Goal: Task Accomplishment & Management: Manage account settings

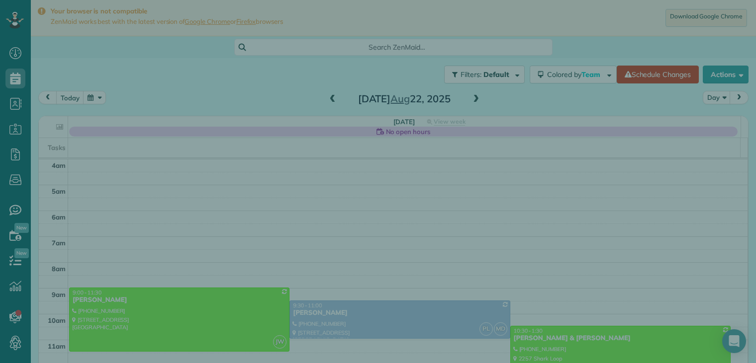
scroll to position [78, 0]
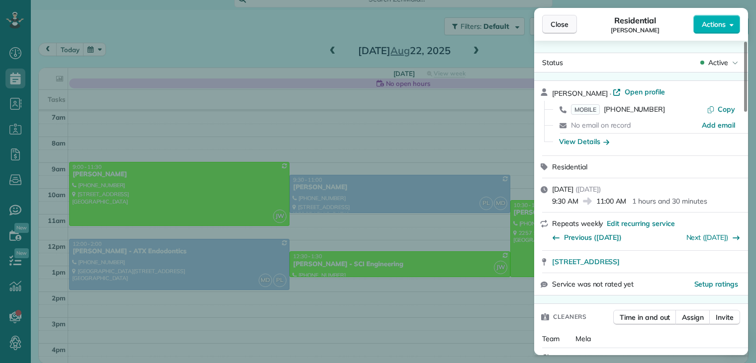
click at [558, 25] on span "Close" at bounding box center [559, 24] width 18 height 10
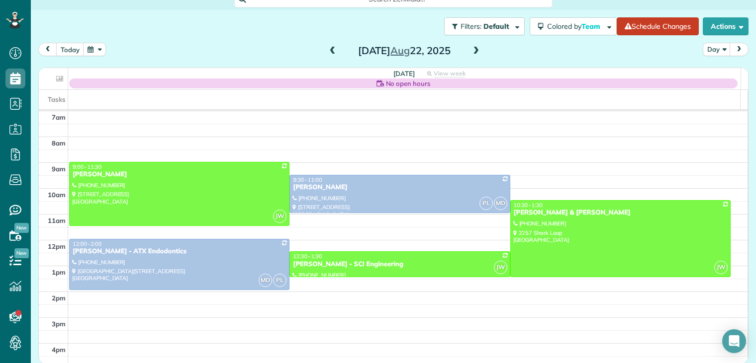
click at [93, 49] on button "button" at bounding box center [94, 49] width 23 height 13
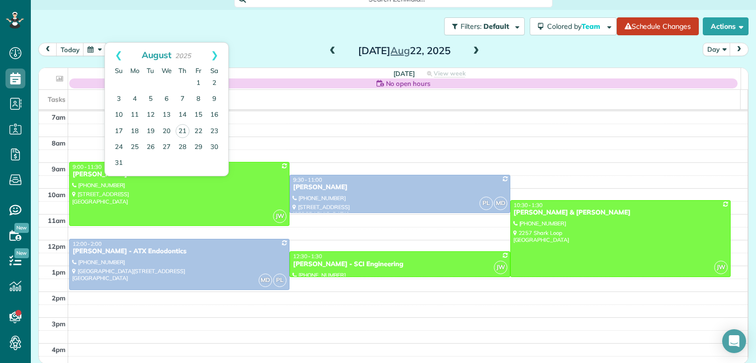
click at [279, 39] on div "Filters: Default Colored by Team Color by Cleaner Color by Team Color by Status…" at bounding box center [393, 26] width 725 height 33
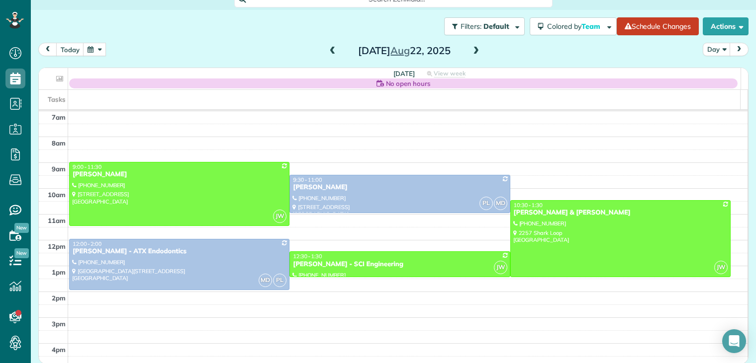
click at [96, 53] on button "button" at bounding box center [94, 49] width 23 height 13
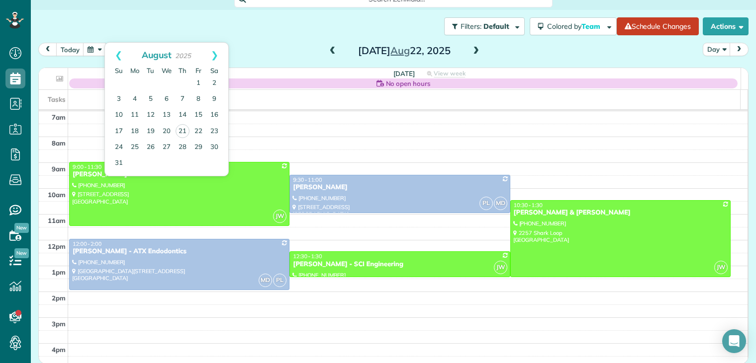
click at [254, 31] on div "Filters: Default Colored by Team Color by Cleaner Color by Team Color by Status…" at bounding box center [393, 26] width 725 height 33
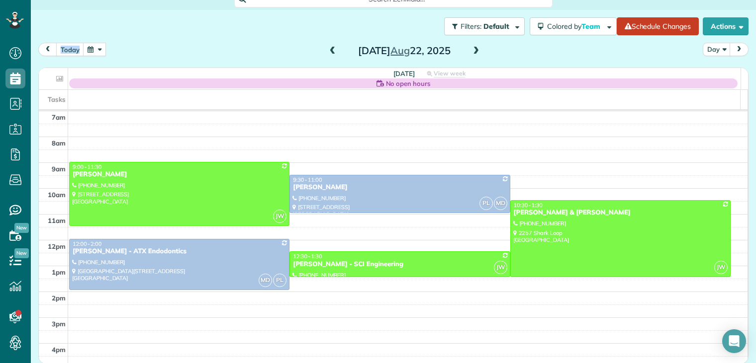
click at [99, 50] on button "button" at bounding box center [94, 49] width 23 height 13
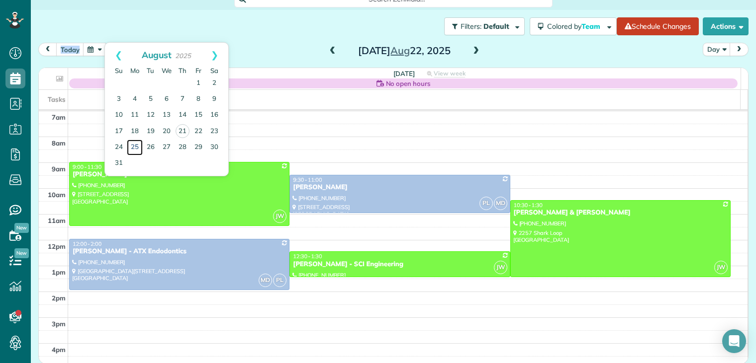
click at [133, 147] on link "25" at bounding box center [135, 148] width 16 height 16
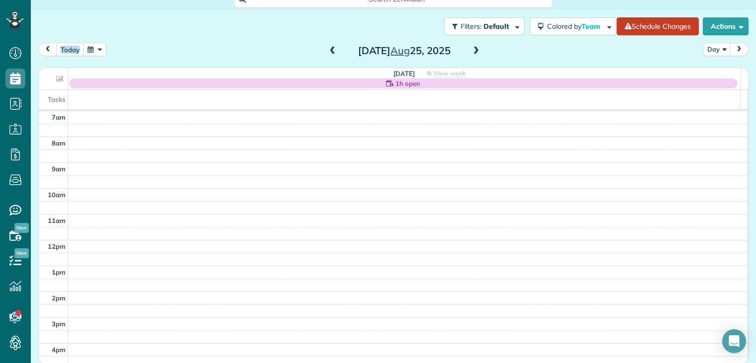
click at [472, 50] on span at bounding box center [475, 51] width 11 height 9
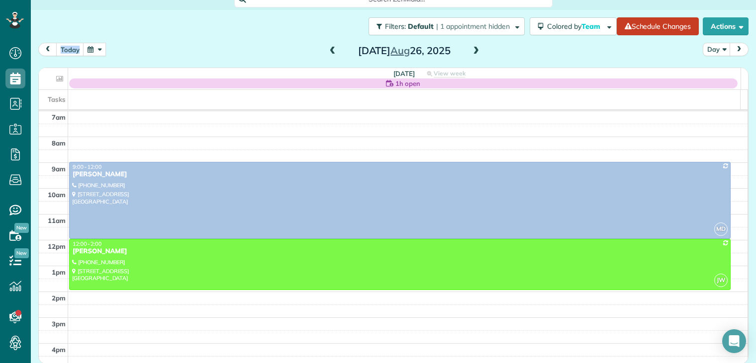
click at [472, 50] on span at bounding box center [475, 51] width 11 height 9
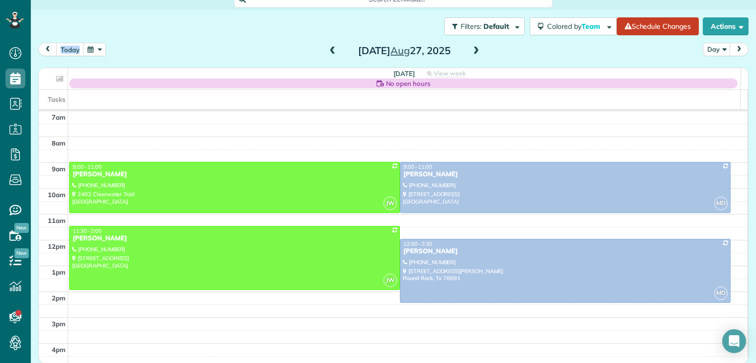
click at [329, 48] on span at bounding box center [332, 51] width 11 height 9
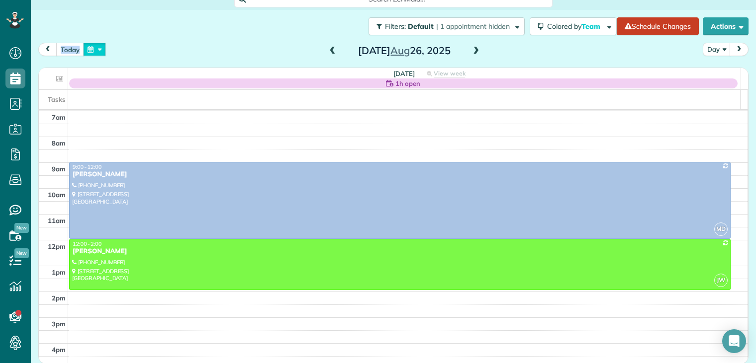
click at [89, 48] on button "button" at bounding box center [94, 49] width 23 height 13
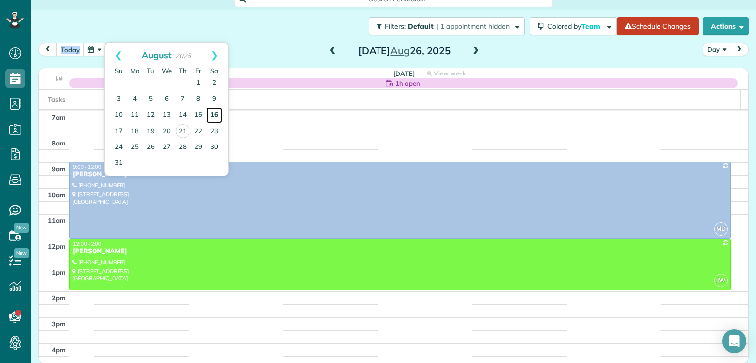
click at [215, 115] on link "16" at bounding box center [214, 115] width 16 height 16
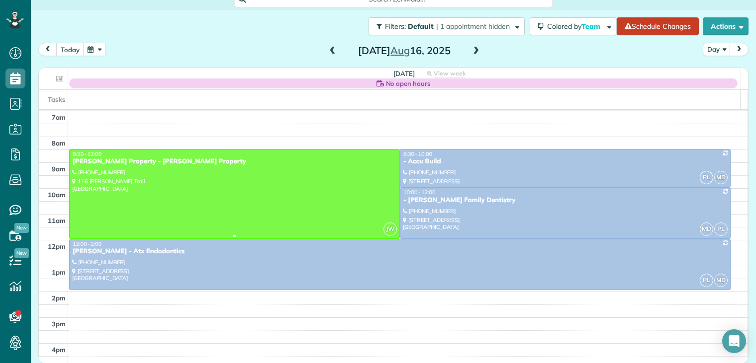
click at [144, 165] on div "guerin Property - Guerin Property" at bounding box center [234, 162] width 325 height 8
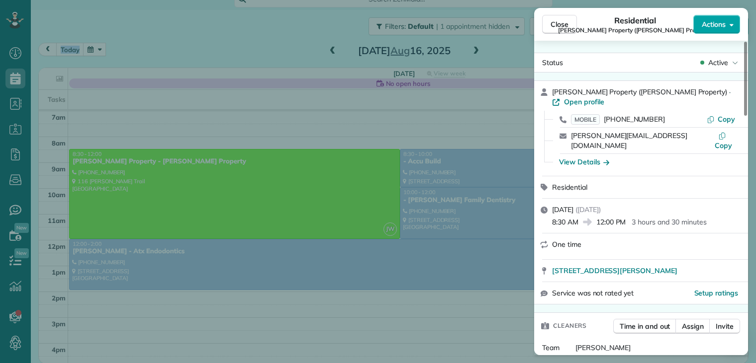
click at [716, 20] on span "Actions" at bounding box center [714, 24] width 24 height 10
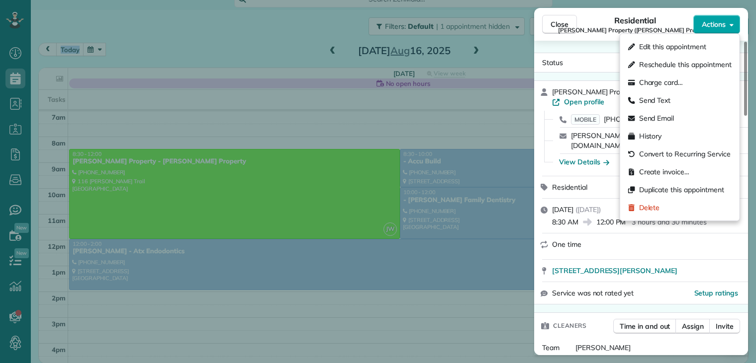
click at [716, 20] on span "Actions" at bounding box center [714, 24] width 24 height 10
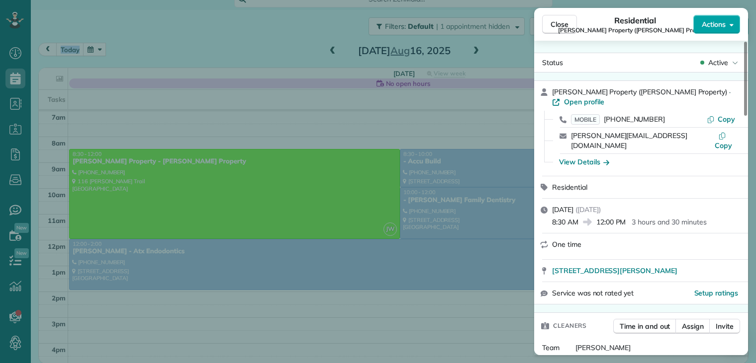
click at [716, 20] on span "Actions" at bounding box center [714, 24] width 24 height 10
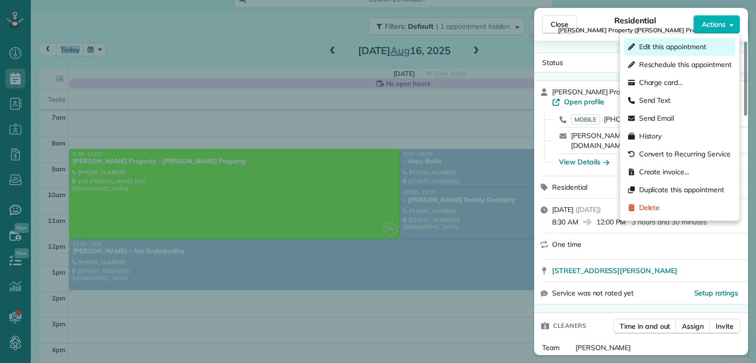
click at [679, 46] on span "Edit this appointment" at bounding box center [672, 47] width 67 height 10
click at [679, 46] on div at bounding box center [378, 181] width 756 height 363
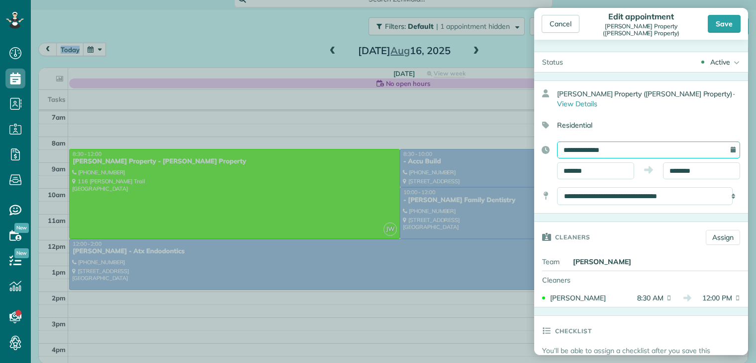
click at [618, 142] on input "**********" at bounding box center [648, 150] width 183 height 17
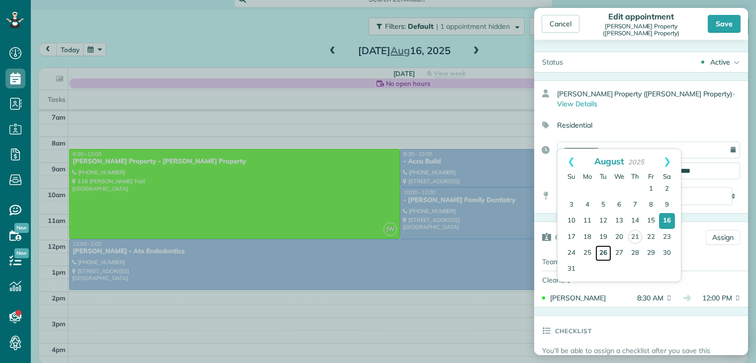
click at [604, 250] on link "26" at bounding box center [603, 254] width 16 height 16
type input "**********"
click at [604, 250] on link "26" at bounding box center [603, 254] width 16 height 16
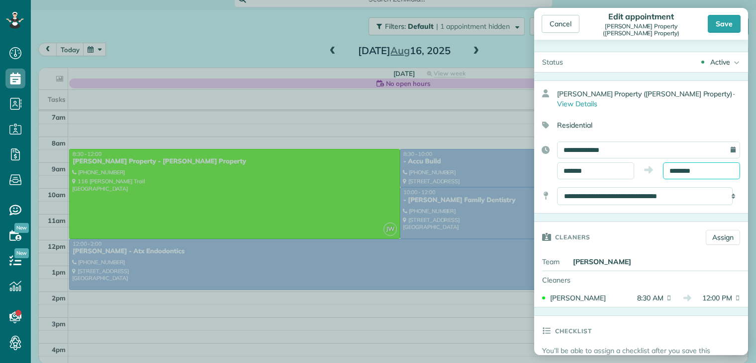
click at [718, 165] on body "Dashboard Scheduling Calendar View List View Dispatch View - Weekly scheduling …" at bounding box center [378, 181] width 756 height 363
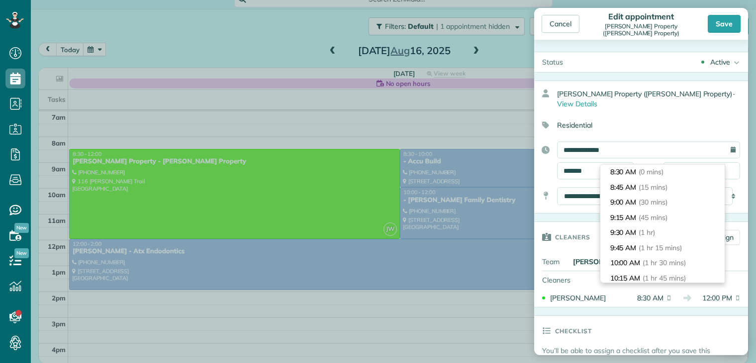
scroll to position [177, 0]
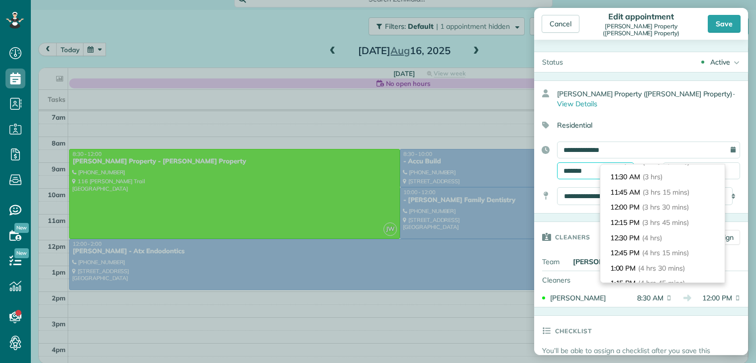
click at [605, 163] on input "*******" at bounding box center [595, 171] width 77 height 17
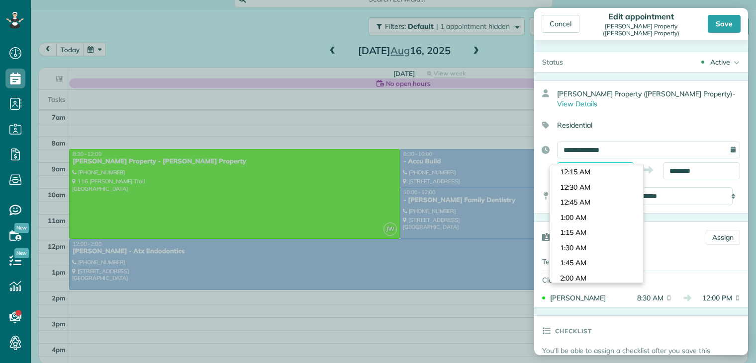
click at [605, 163] on input "*******" at bounding box center [595, 171] width 77 height 17
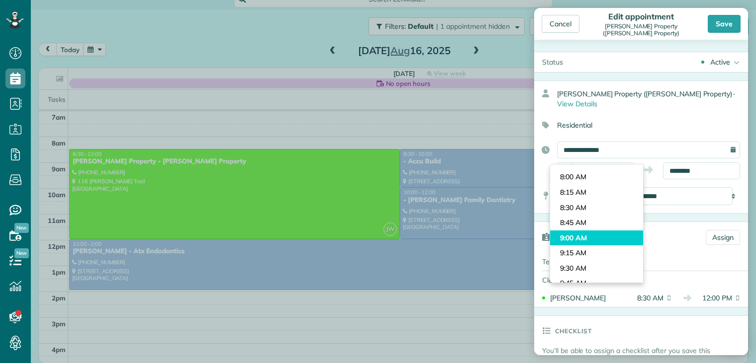
type input "*******"
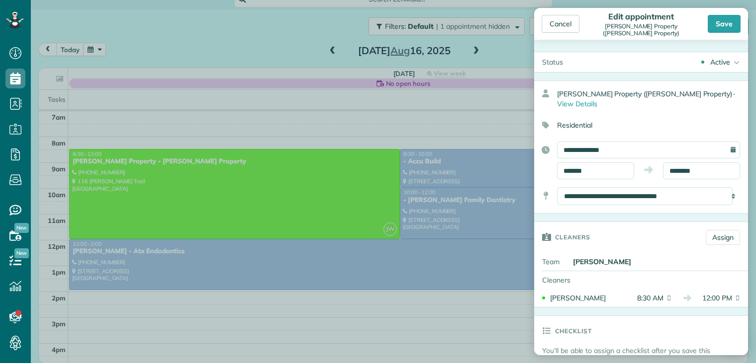
click at [585, 233] on body "Dashboard Scheduling Calendar View List View Dispatch View - Weekly scheduling …" at bounding box center [378, 181] width 756 height 363
click at [698, 163] on input "********" at bounding box center [701, 171] width 77 height 17
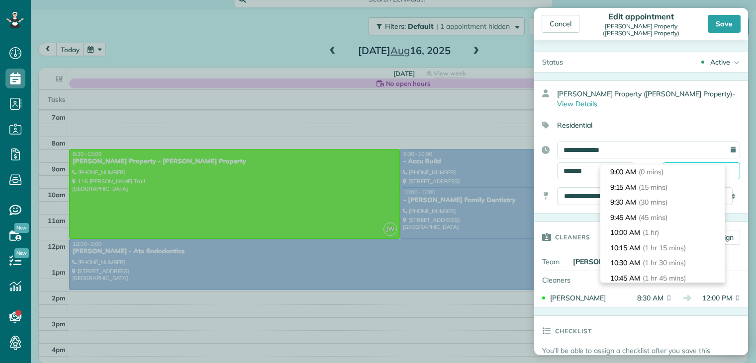
click at [698, 163] on input "********" at bounding box center [701, 171] width 77 height 17
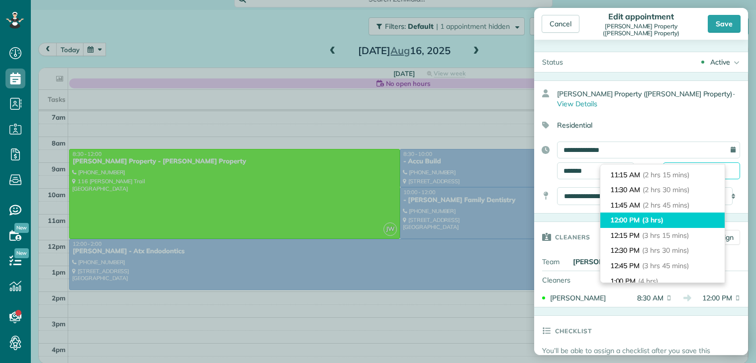
scroll to position [117, 0]
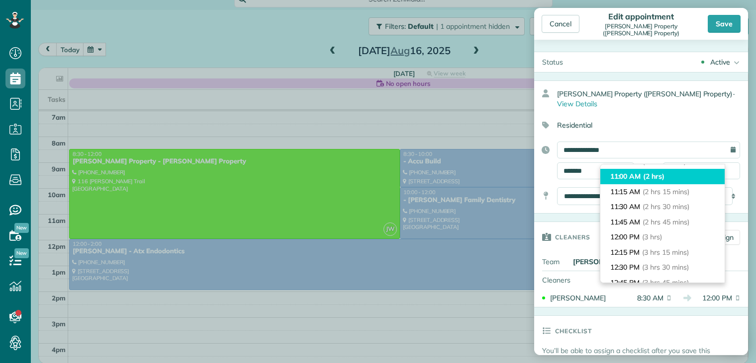
type input "********"
click at [664, 176] on span "(2 hrs)" at bounding box center [653, 176] width 21 height 9
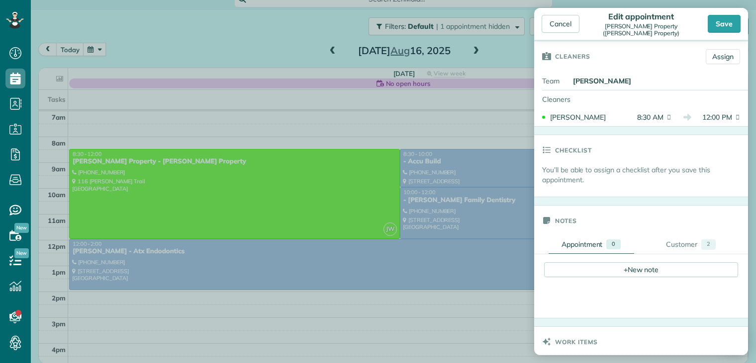
scroll to position [199, 0]
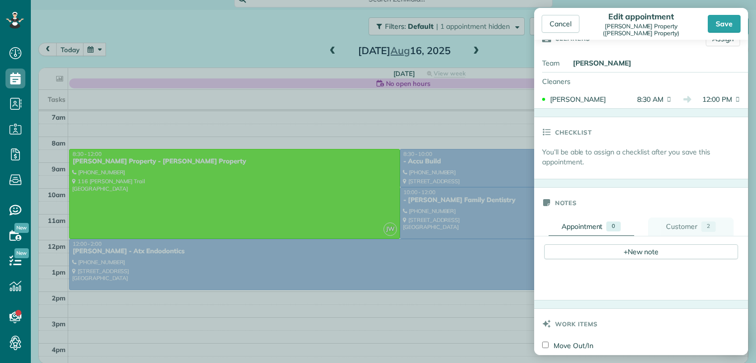
click at [677, 222] on div "Customer" at bounding box center [681, 227] width 31 height 10
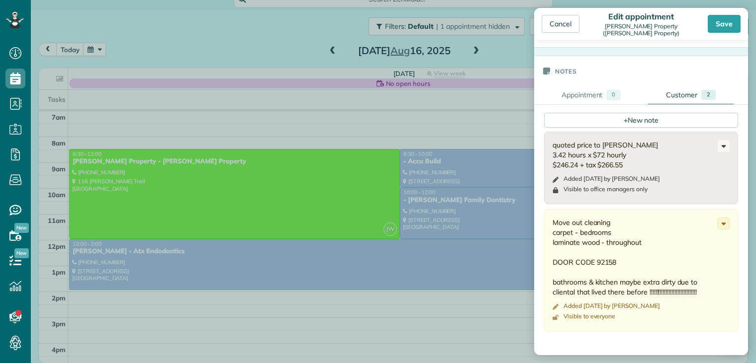
scroll to position [348, 0]
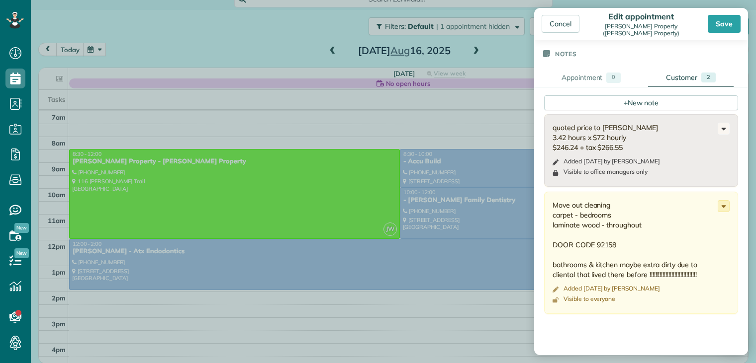
click at [721, 205] on use at bounding box center [723, 206] width 4 height 2
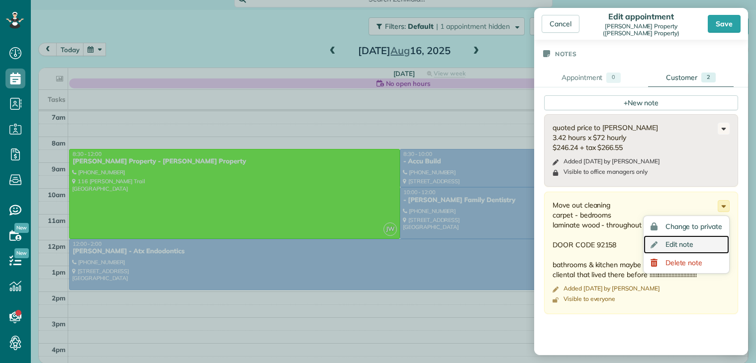
click at [678, 241] on span "Edit note" at bounding box center [679, 244] width 28 height 7
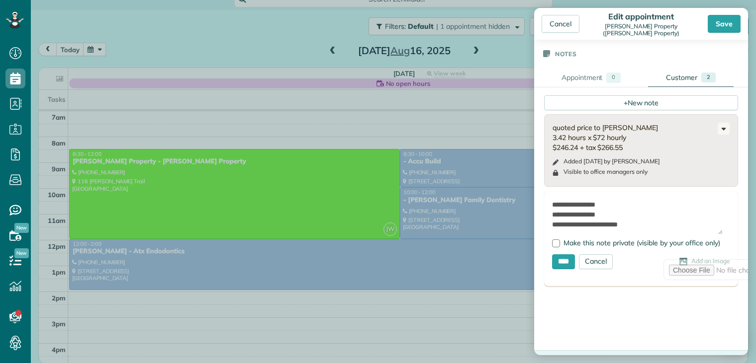
click at [560, 192] on form "**********" at bounding box center [641, 239] width 194 height 94
click at [551, 192] on form "**********" at bounding box center [641, 239] width 194 height 94
click at [553, 200] on textarea "**********" at bounding box center [637, 217] width 171 height 35
click at [554, 200] on textarea "**********" at bounding box center [637, 217] width 171 height 35
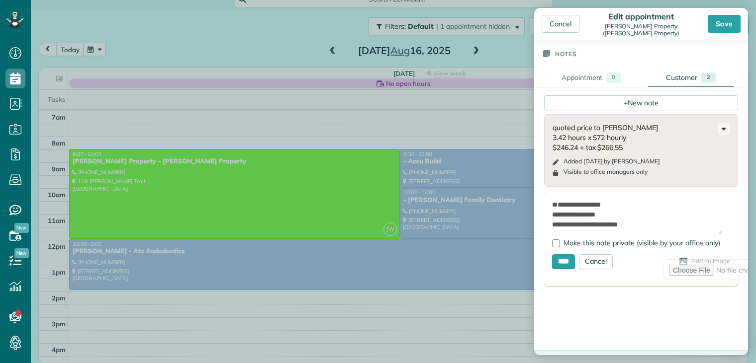
click at [570, 200] on textarea "**********" at bounding box center [637, 217] width 171 height 35
click at [581, 202] on textarea "**********" at bounding box center [637, 217] width 171 height 35
click at [591, 200] on textarea "**********" at bounding box center [637, 217] width 171 height 35
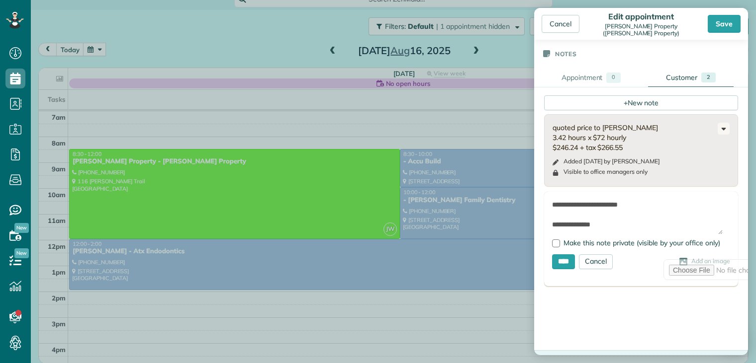
scroll to position [40, 0]
type textarea "**********"
click at [565, 255] on input "****" at bounding box center [563, 262] width 23 height 15
type input "**********"
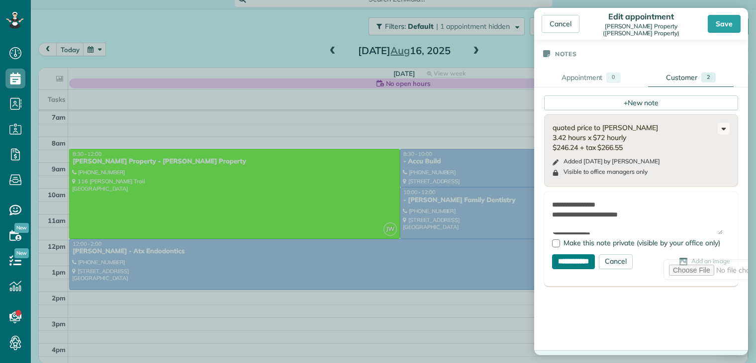
click at [565, 255] on input "**********" at bounding box center [573, 262] width 43 height 15
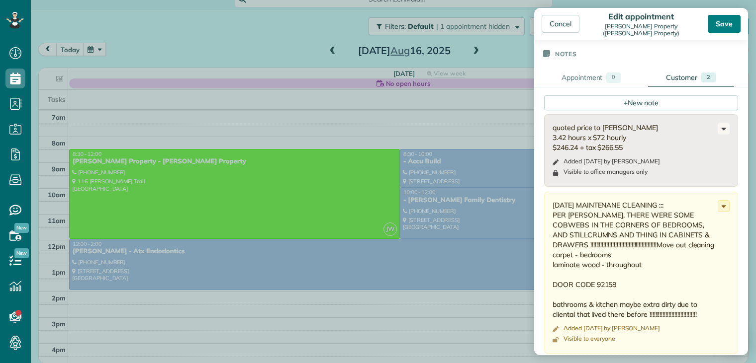
click at [730, 21] on div "Save" at bounding box center [723, 24] width 33 height 18
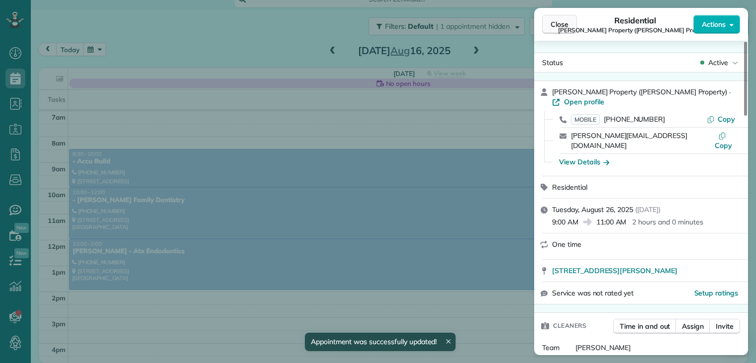
click at [564, 24] on span "Close" at bounding box center [559, 24] width 18 height 10
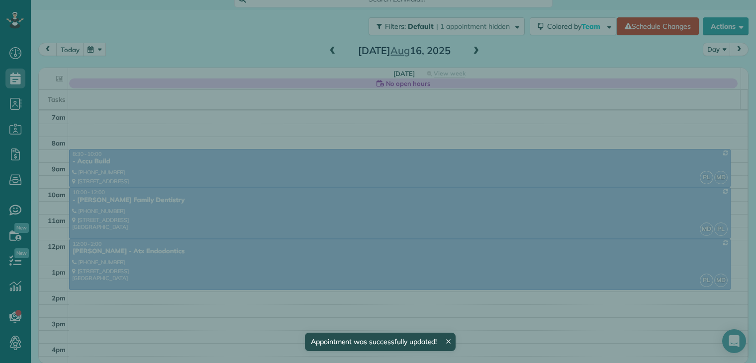
click at [564, 25] on span "Close" at bounding box center [559, 24] width 18 height 10
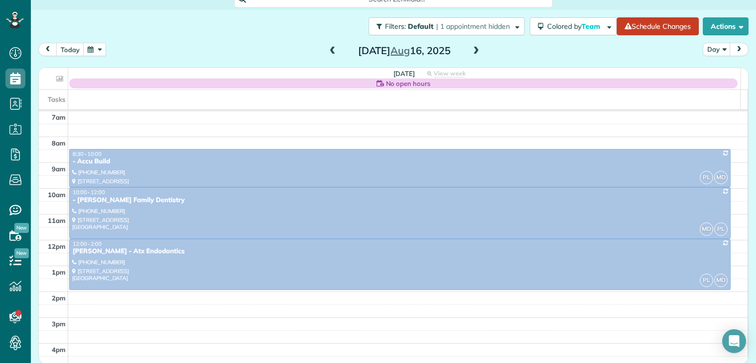
click at [328, 51] on span at bounding box center [332, 51] width 11 height 9
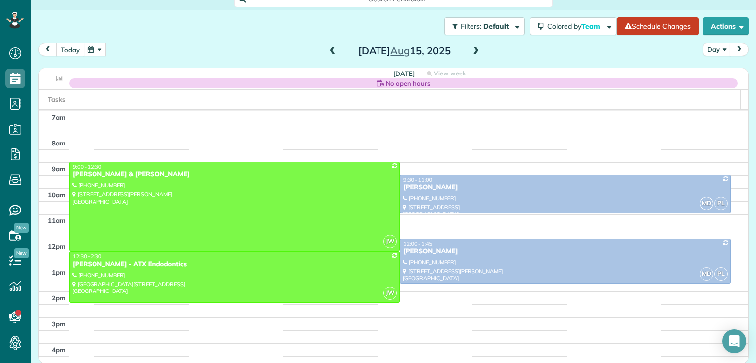
click at [75, 49] on button "today" at bounding box center [70, 49] width 28 height 13
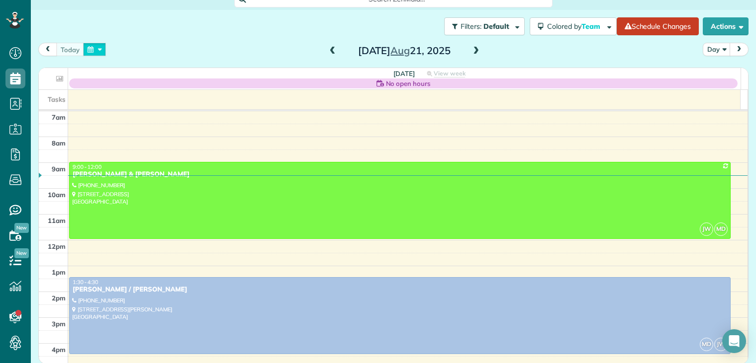
click at [93, 47] on button "button" at bounding box center [94, 49] width 23 height 13
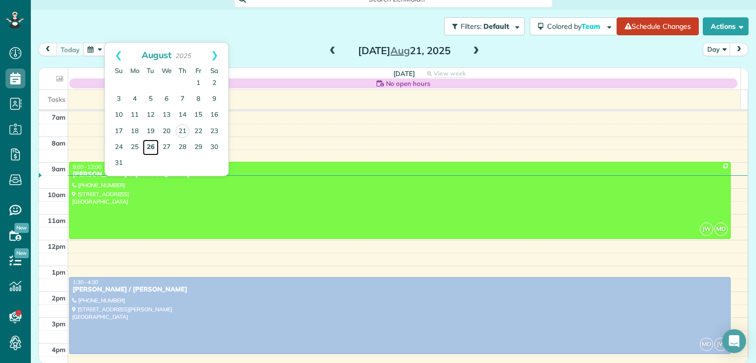
click at [149, 146] on link "26" at bounding box center [151, 148] width 16 height 16
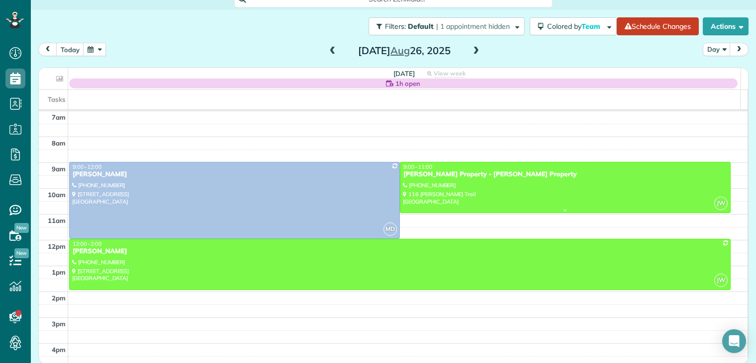
click at [424, 176] on div "guerin Property - Guerin Property" at bounding box center [565, 175] width 325 height 8
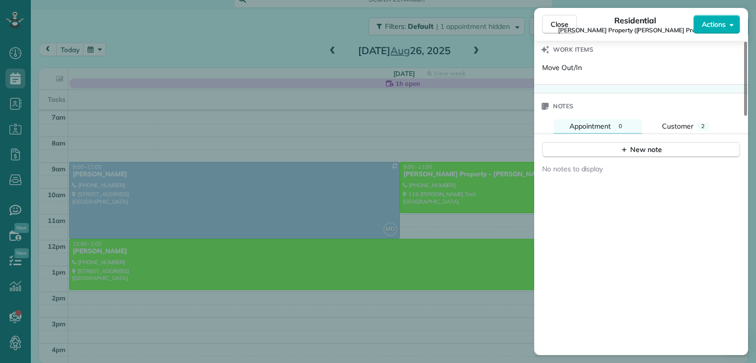
scroll to position [696, 0]
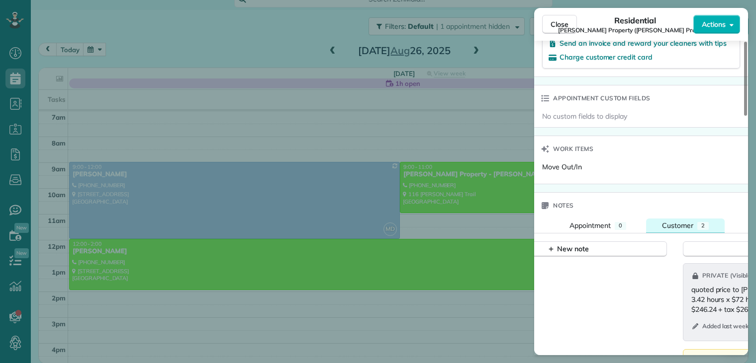
click at [677, 221] on span "Customer" at bounding box center [677, 225] width 31 height 9
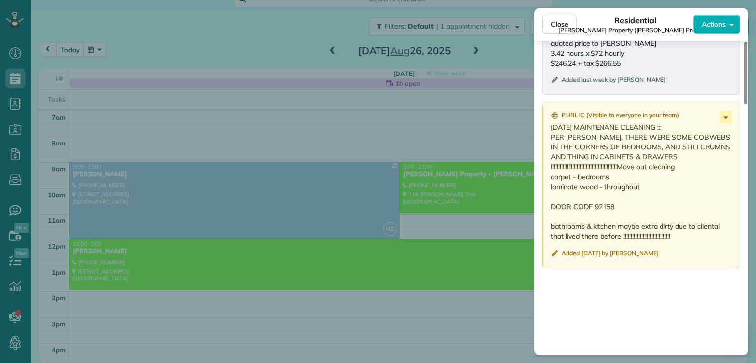
scroll to position [994, 0]
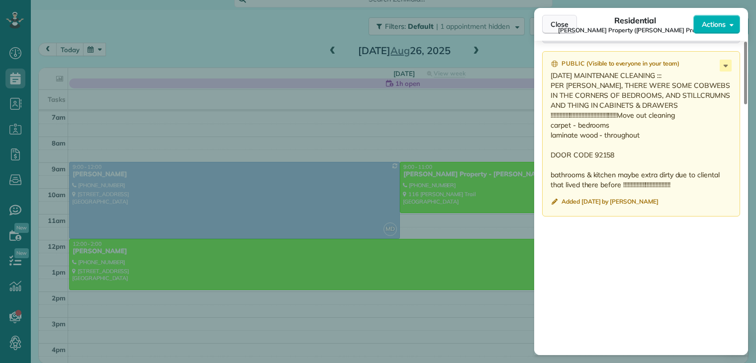
click at [559, 22] on span "Close" at bounding box center [559, 24] width 18 height 10
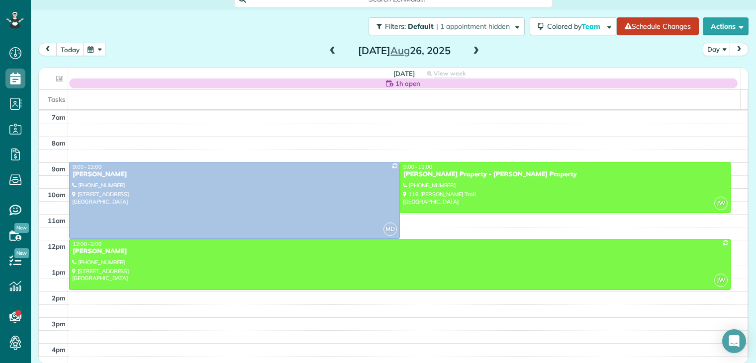
click at [471, 51] on span at bounding box center [475, 51] width 11 height 9
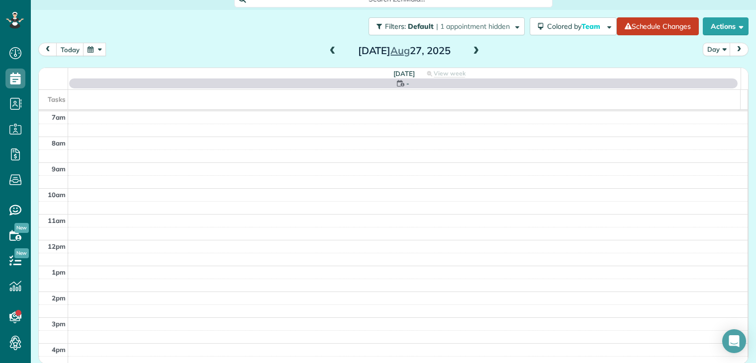
click at [471, 51] on span at bounding box center [475, 51] width 11 height 9
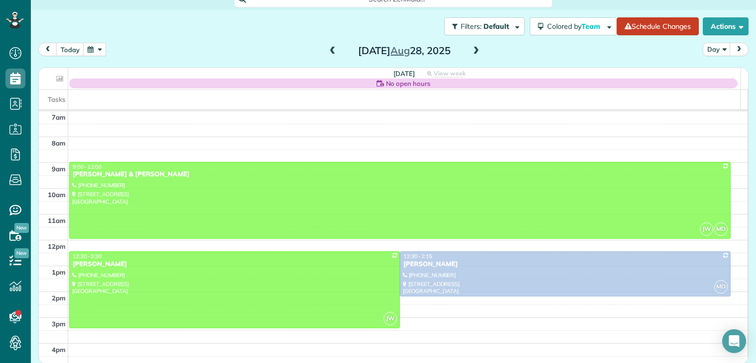
click at [329, 50] on span at bounding box center [332, 51] width 11 height 9
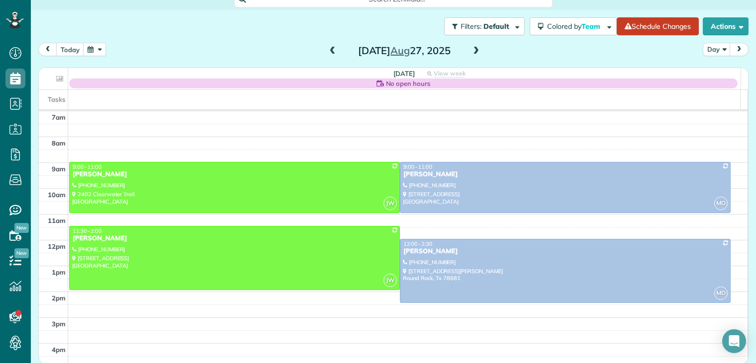
click at [330, 51] on span at bounding box center [332, 51] width 11 height 9
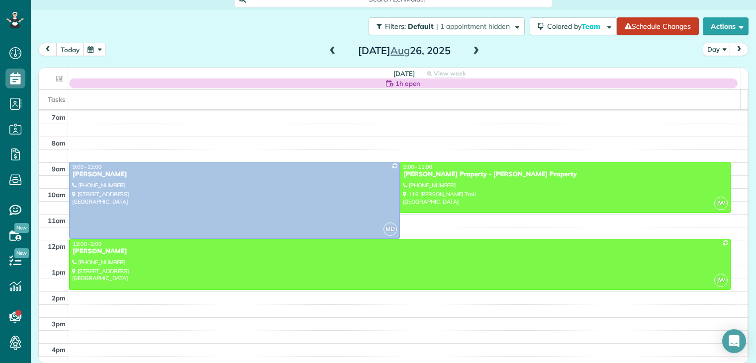
click at [475, 50] on span at bounding box center [475, 51] width 11 height 9
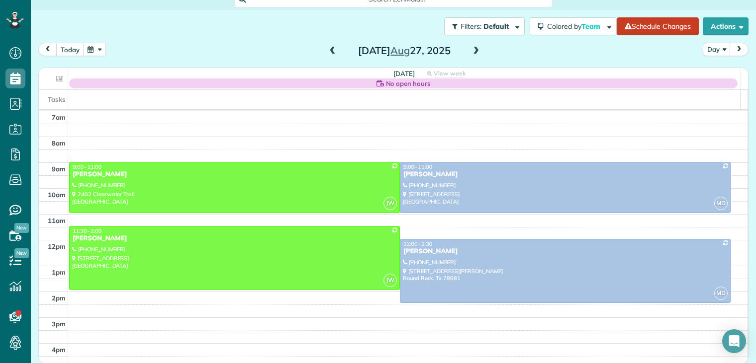
click at [473, 51] on span at bounding box center [475, 51] width 11 height 9
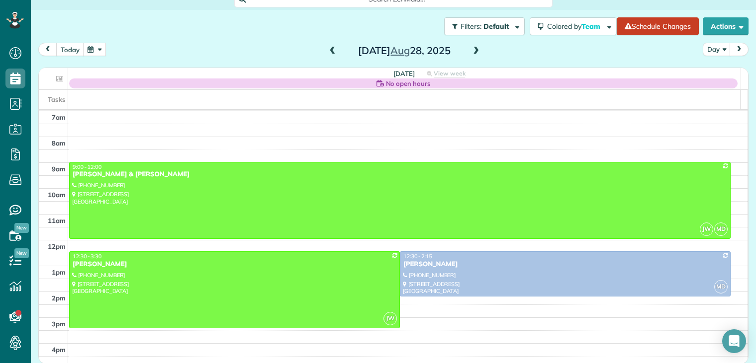
click at [473, 51] on span at bounding box center [475, 51] width 11 height 9
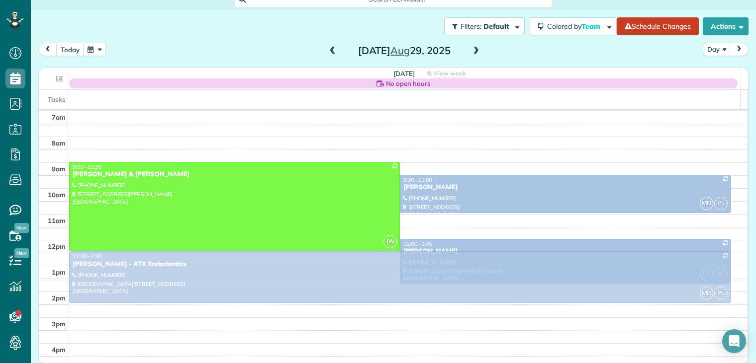
drag, startPoint x: 144, startPoint y: 301, endPoint x: 157, endPoint y: 262, distance: 40.7
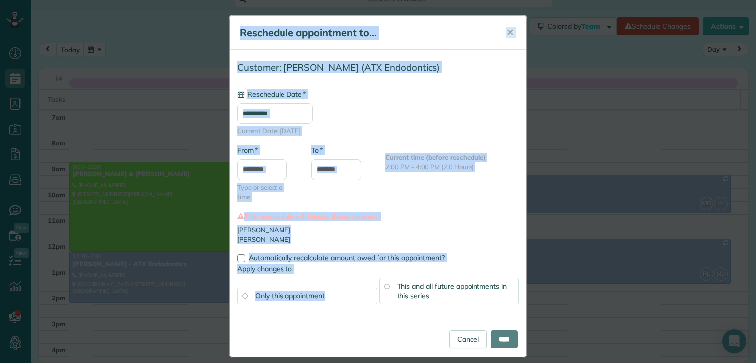
type input "**********"
click at [498, 336] on input "****" at bounding box center [504, 340] width 27 height 18
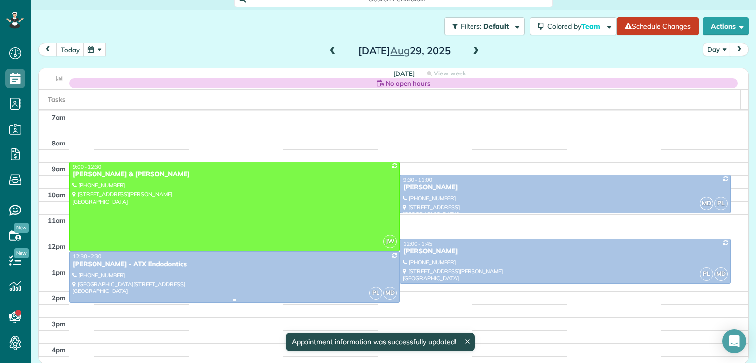
click at [120, 263] on div "[PERSON_NAME] - ATX Endodontics" at bounding box center [234, 265] width 325 height 8
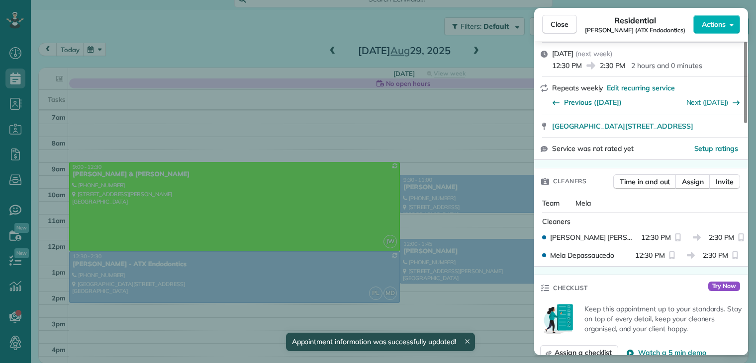
scroll to position [149, 0]
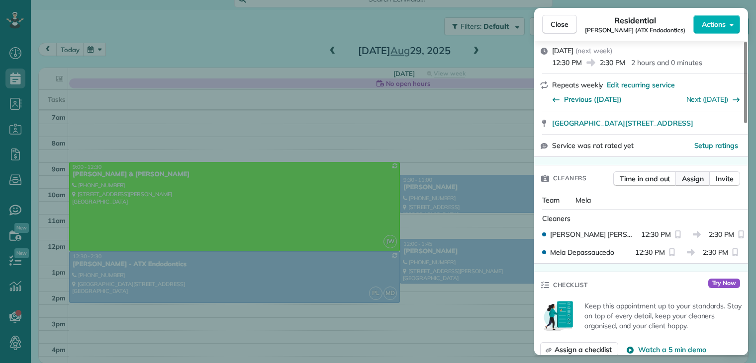
click at [689, 181] on span "Assign" at bounding box center [693, 179] width 22 height 10
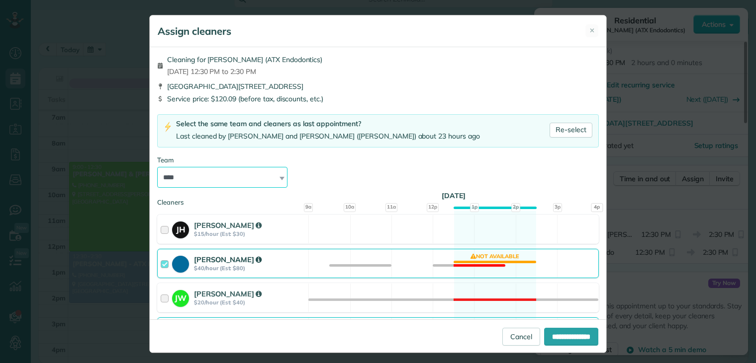
click at [244, 177] on select "**********" at bounding box center [222, 177] width 130 height 21
click at [243, 177] on select "**********" at bounding box center [222, 177] width 130 height 21
select select "*****"
click at [157, 167] on select "**********" at bounding box center [222, 177] width 130 height 21
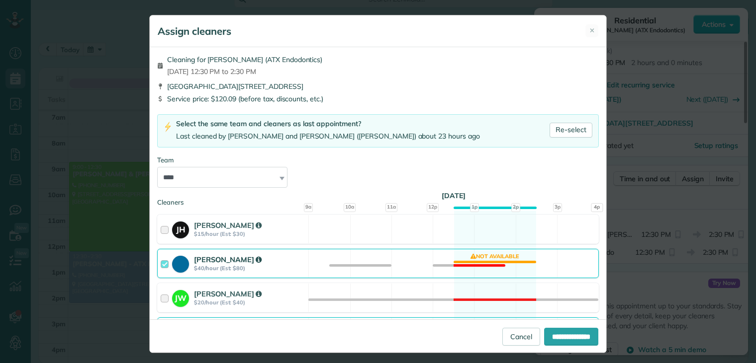
drag, startPoint x: 235, startPoint y: 188, endPoint x: 220, endPoint y: 258, distance: 71.1
click at [220, 258] on strong "[PERSON_NAME]" at bounding box center [228, 259] width 68 height 9
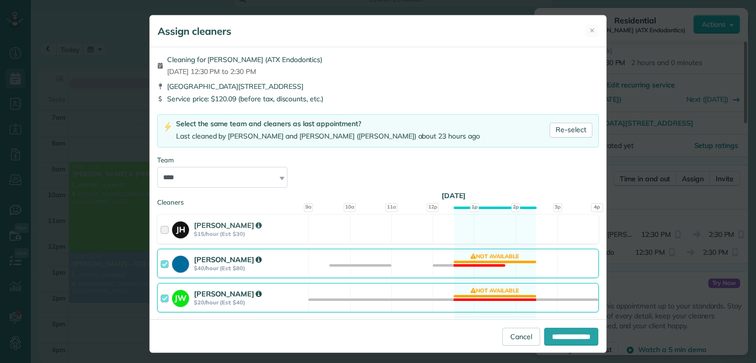
scroll to position [50, 0]
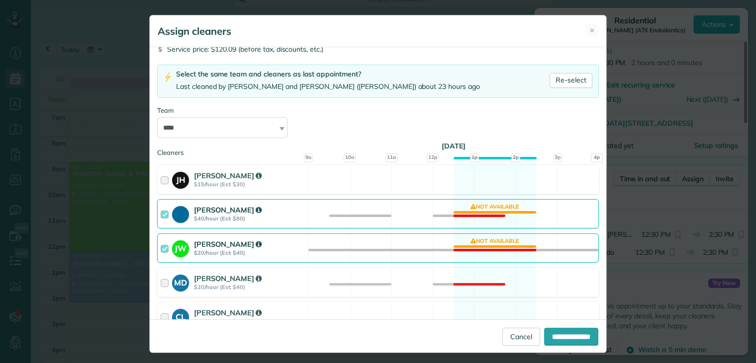
click at [161, 212] on div at bounding box center [166, 214] width 11 height 18
click at [163, 215] on div at bounding box center [166, 214] width 11 height 18
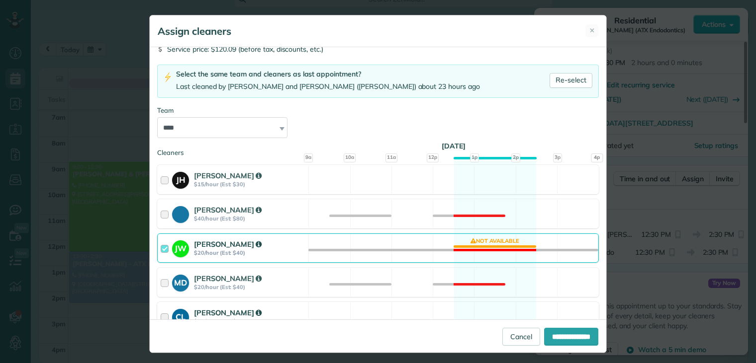
scroll to position [96, 0]
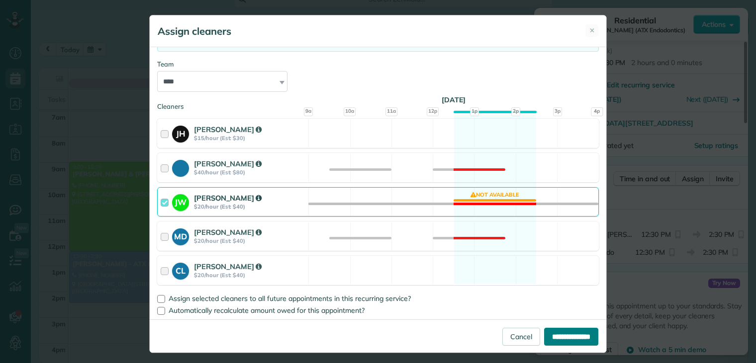
click at [544, 335] on input "**********" at bounding box center [571, 337] width 54 height 18
type input "**********"
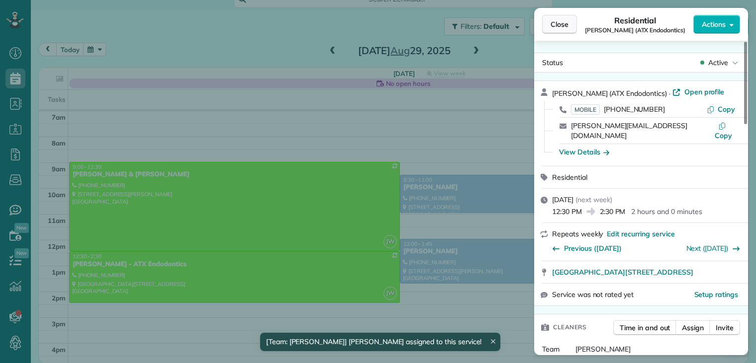
click at [555, 26] on span "Close" at bounding box center [559, 24] width 18 height 10
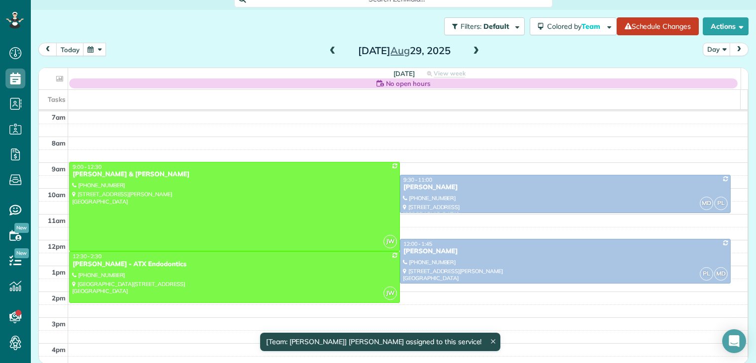
click at [555, 26] on span "Close" at bounding box center [559, 24] width 18 height 10
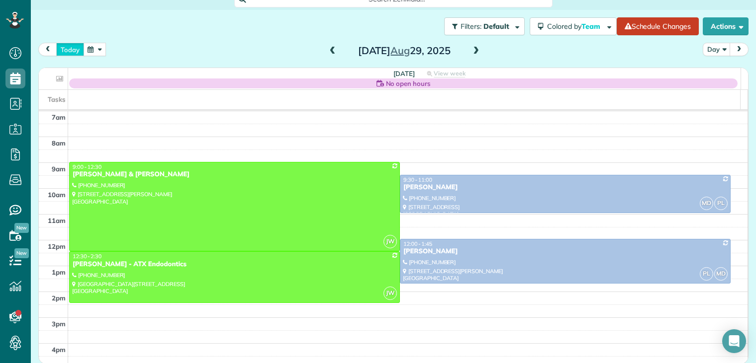
click at [65, 48] on button "today" at bounding box center [70, 49] width 28 height 13
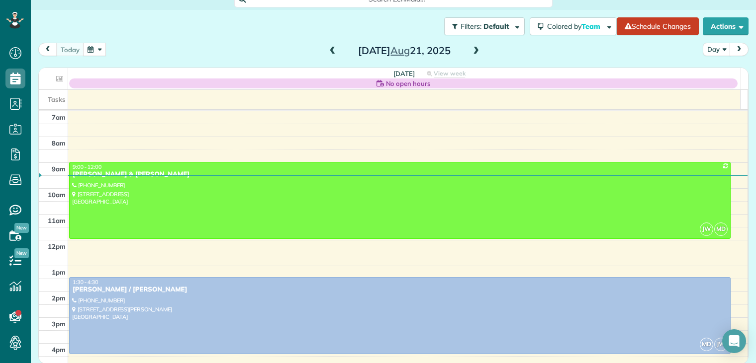
click at [471, 51] on span at bounding box center [475, 51] width 11 height 9
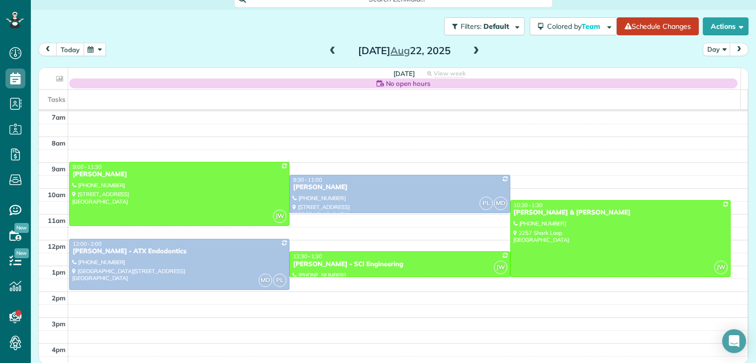
click at [62, 49] on button "today" at bounding box center [70, 49] width 28 height 13
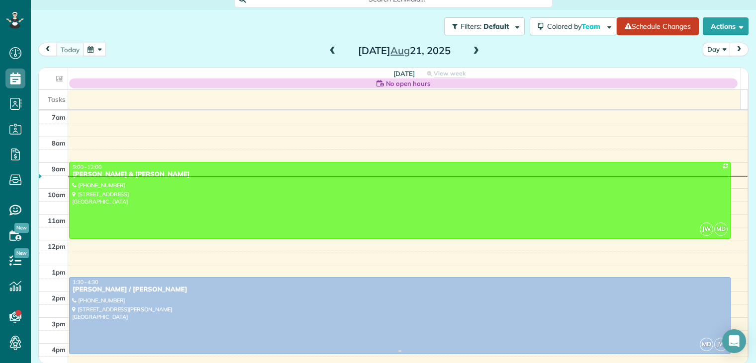
click at [120, 289] on div "[PERSON_NAME] / [PERSON_NAME]" at bounding box center [399, 290] width 655 height 8
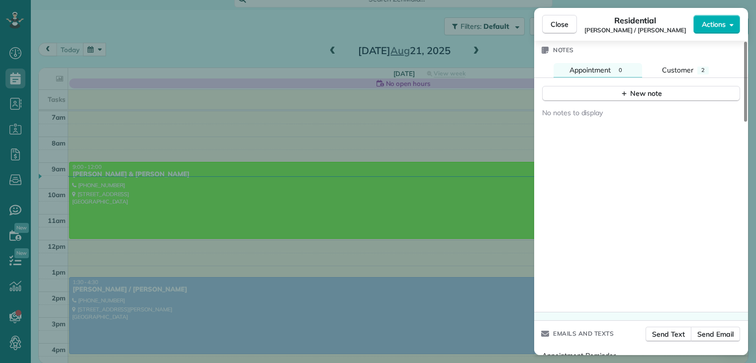
scroll to position [917, 0]
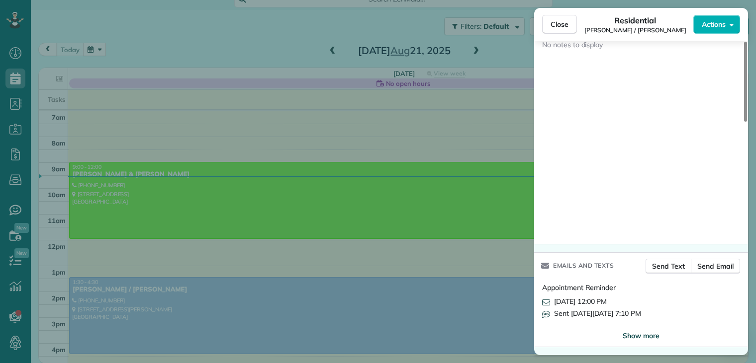
click at [650, 336] on span "Show more" at bounding box center [640, 336] width 37 height 10
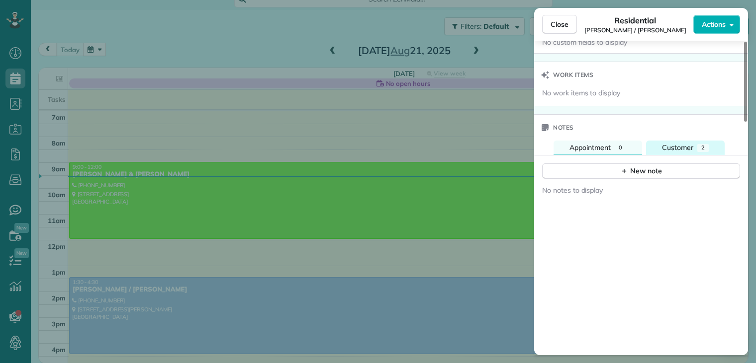
scroll to position [668, 0]
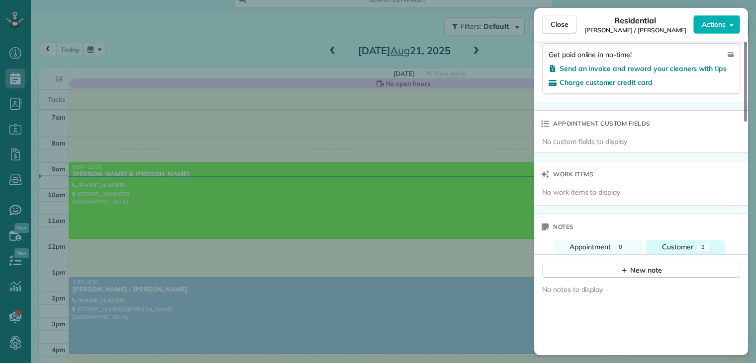
click at [696, 250] on button "Customer 2" at bounding box center [685, 247] width 79 height 14
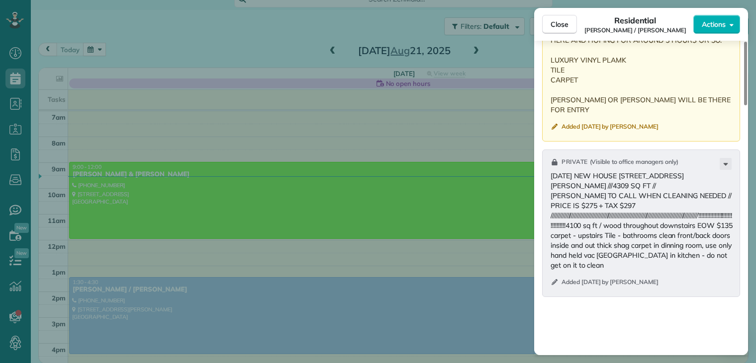
scroll to position [1066, 0]
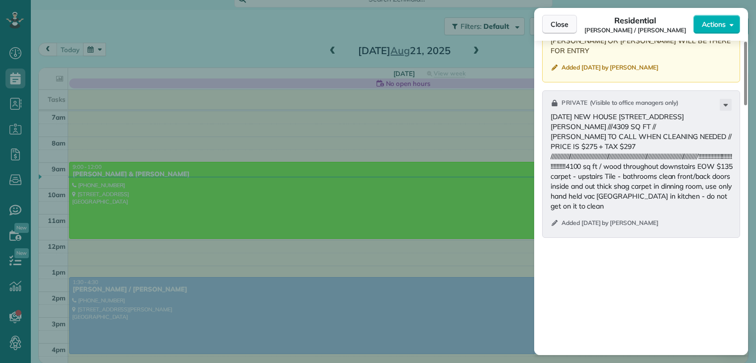
click at [567, 27] on span "Close" at bounding box center [559, 24] width 18 height 10
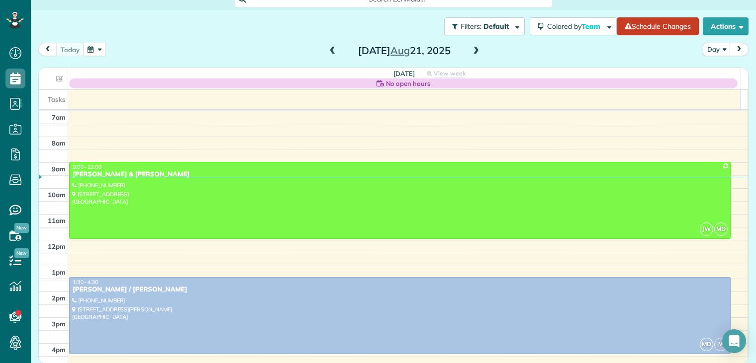
click at [96, 51] on button "button" at bounding box center [94, 49] width 23 height 13
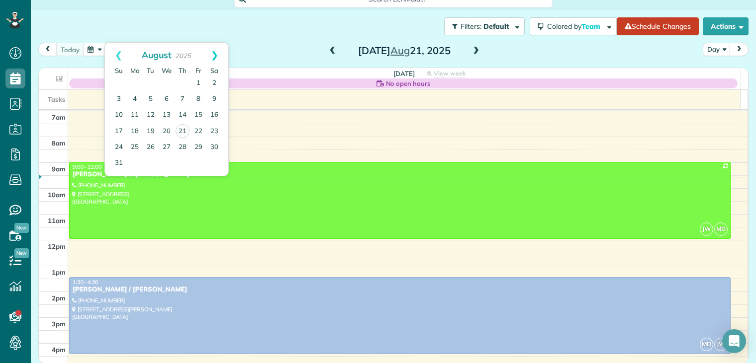
click at [218, 55] on link "Next" at bounding box center [214, 55] width 27 height 25
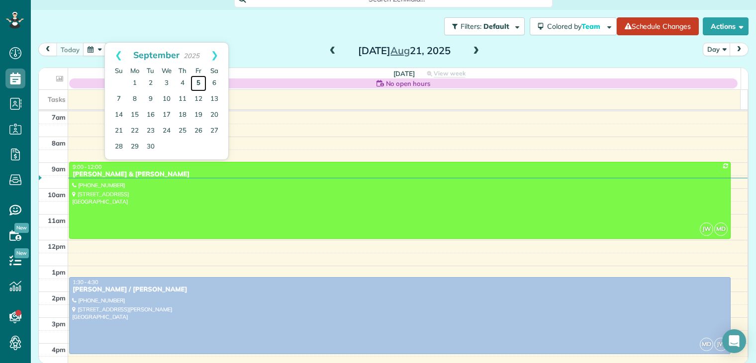
click at [198, 83] on link "5" at bounding box center [198, 84] width 16 height 16
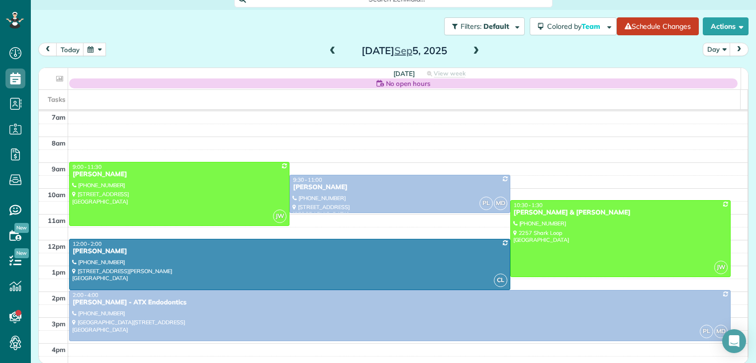
click at [473, 51] on span at bounding box center [475, 51] width 11 height 9
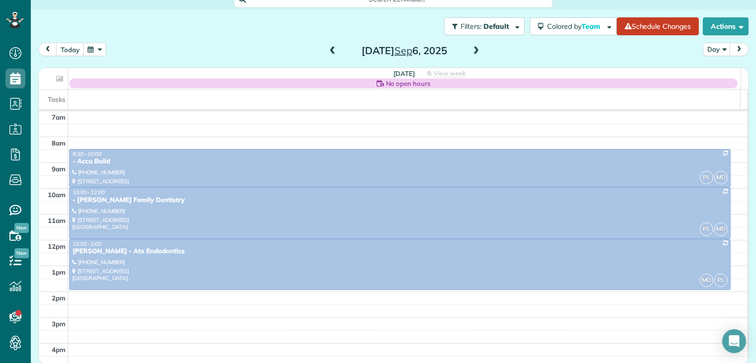
click at [473, 51] on span at bounding box center [475, 51] width 11 height 9
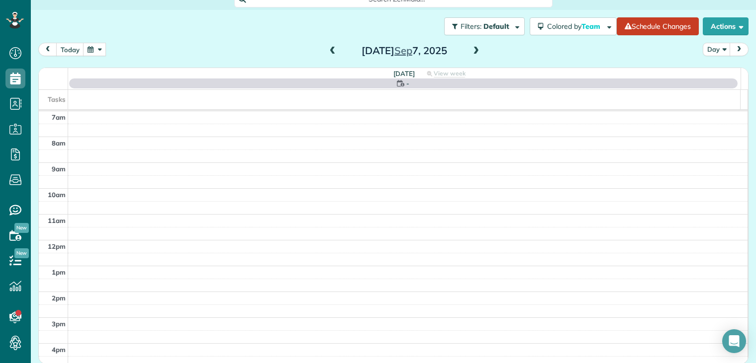
click at [473, 51] on span at bounding box center [475, 51] width 11 height 9
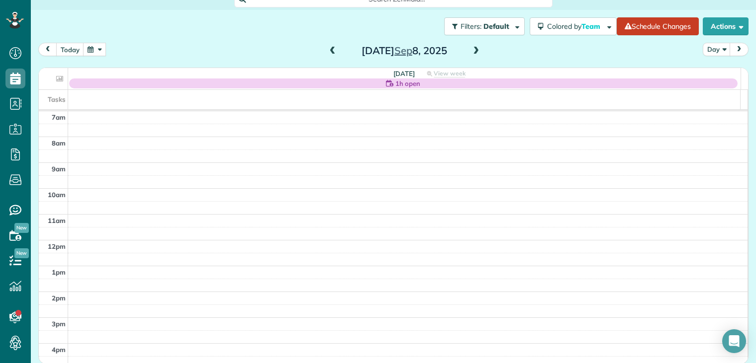
click at [329, 53] on span at bounding box center [332, 51] width 11 height 9
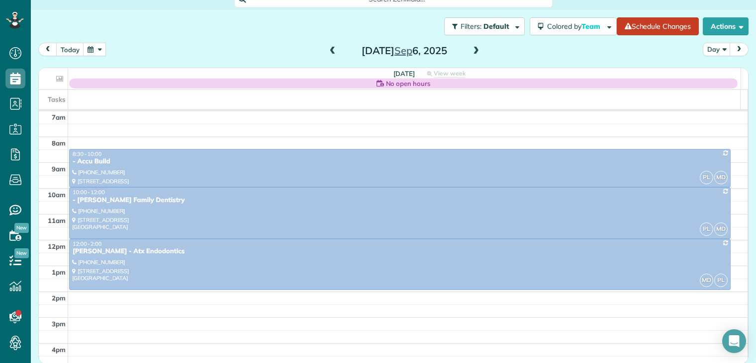
click at [475, 50] on span at bounding box center [475, 51] width 11 height 9
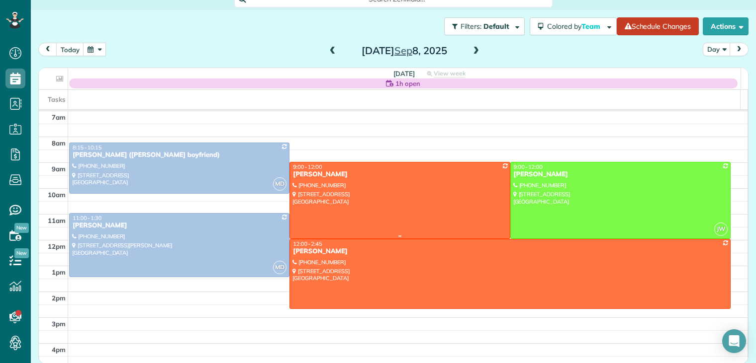
click at [317, 178] on div "Edna Hodges" at bounding box center [399, 175] width 214 height 8
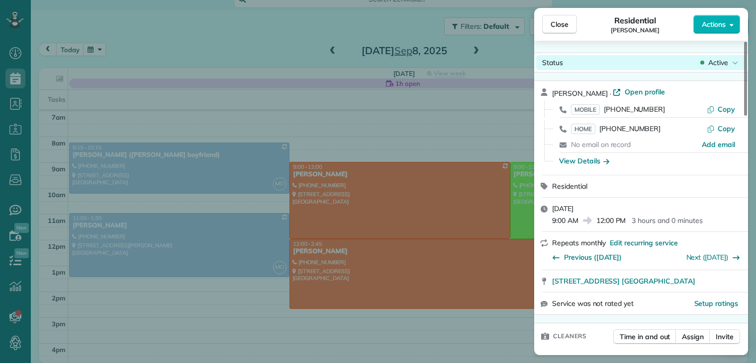
click at [718, 62] on span "Active" at bounding box center [718, 63] width 20 height 10
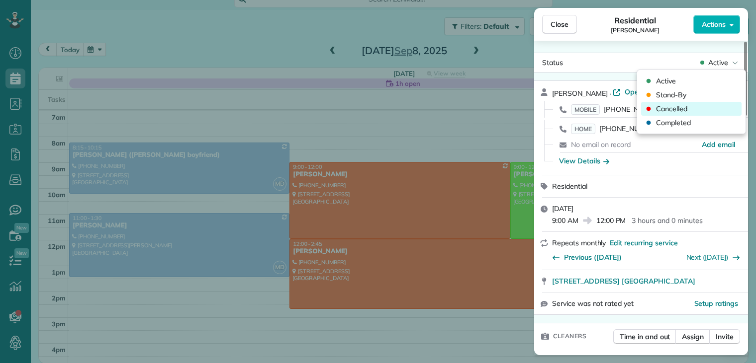
click at [665, 109] on span "Cancelled" at bounding box center [671, 109] width 31 height 10
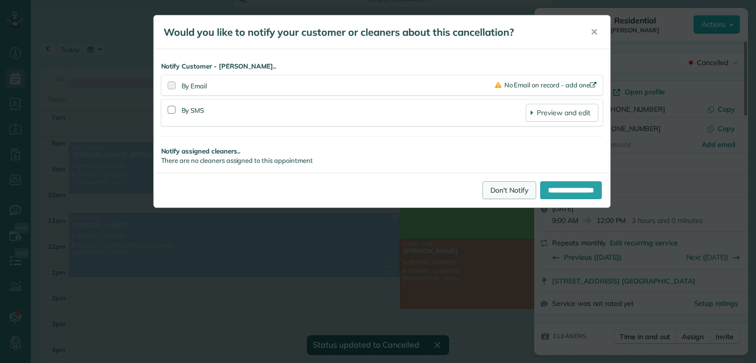
click at [493, 192] on link "Don't Notify" at bounding box center [509, 190] width 54 height 18
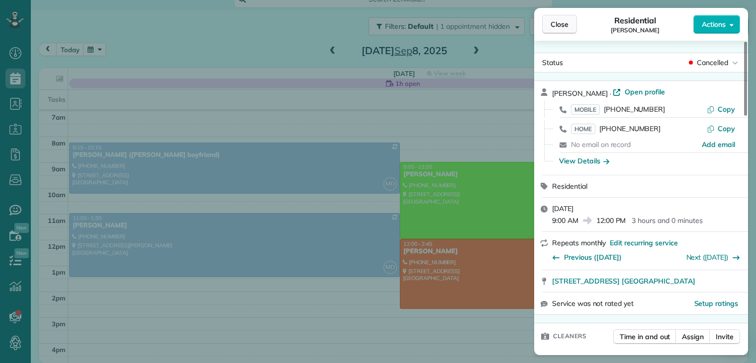
click at [554, 25] on span "Close" at bounding box center [559, 24] width 18 height 10
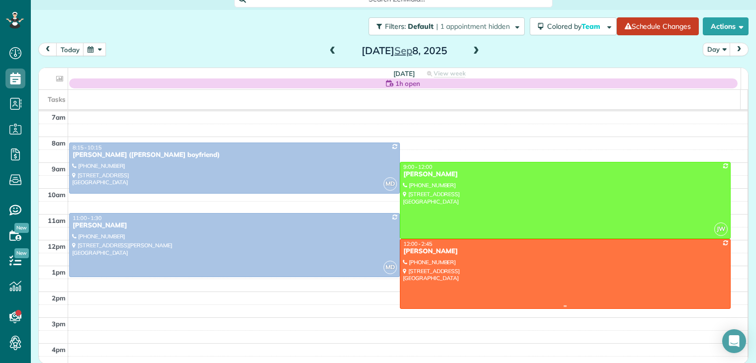
click at [420, 248] on div "[PERSON_NAME]" at bounding box center [565, 252] width 325 height 8
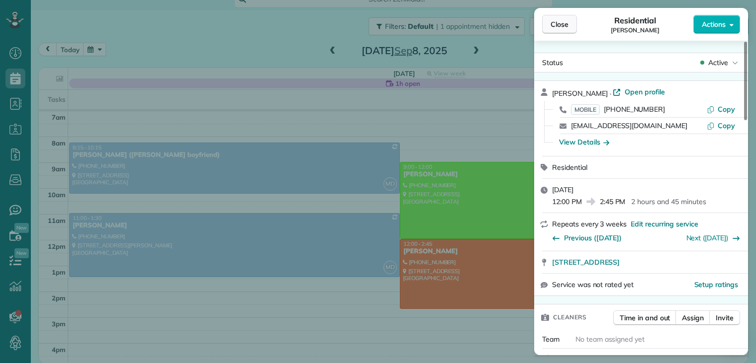
click at [565, 23] on span "Close" at bounding box center [559, 24] width 18 height 10
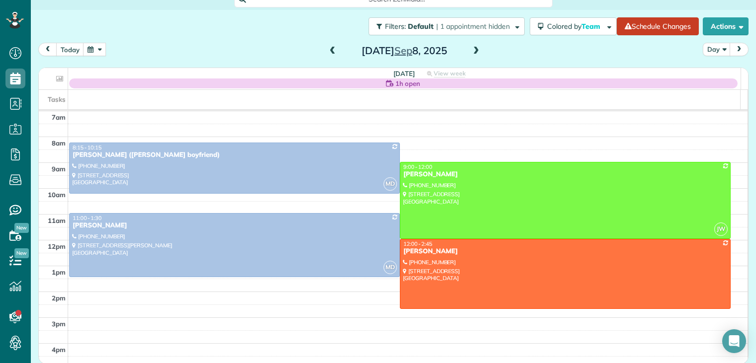
click at [473, 51] on span at bounding box center [475, 51] width 11 height 9
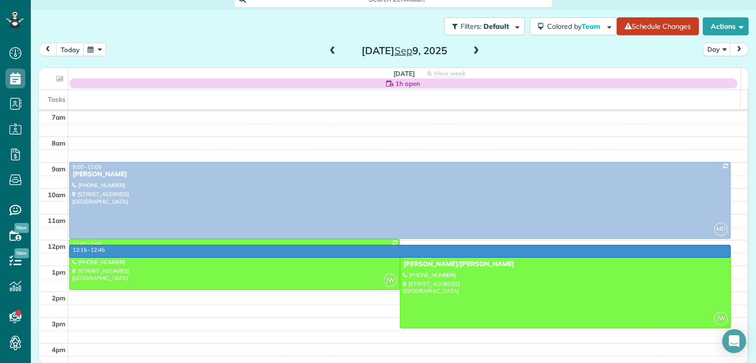
drag, startPoint x: 428, startPoint y: 250, endPoint x: 431, endPoint y: 255, distance: 6.1
click at [430, 254] on div "4am 5am 6am 7am 8am 9am 10am 11am 12pm 1pm 2pm 3pm 4pm 5pm 12:15 - 12:45 MD 9:0…" at bounding box center [393, 214] width 708 height 361
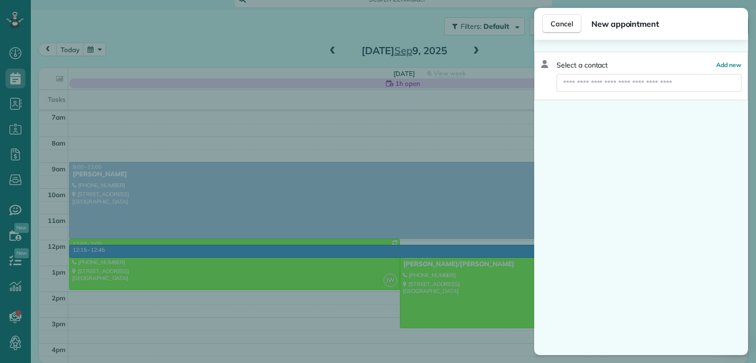
click at [434, 106] on div "Cancel New appointment Select a contact Add new" at bounding box center [378, 181] width 756 height 363
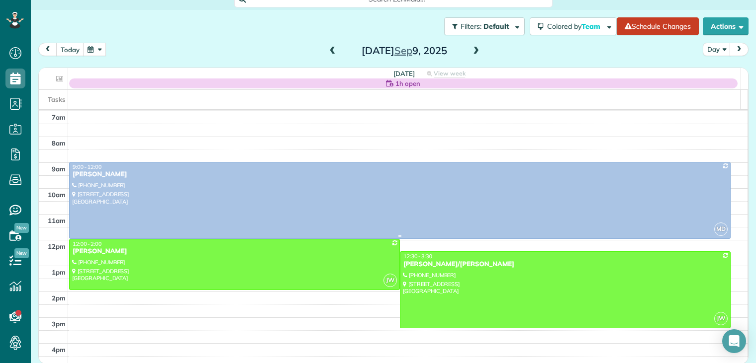
drag, startPoint x: 443, startPoint y: 102, endPoint x: 427, endPoint y: 228, distance: 126.8
click at [427, 224] on body "Dashboard Scheduling Calendar View List View Dispatch View - Weekly scheduling …" at bounding box center [378, 181] width 756 height 363
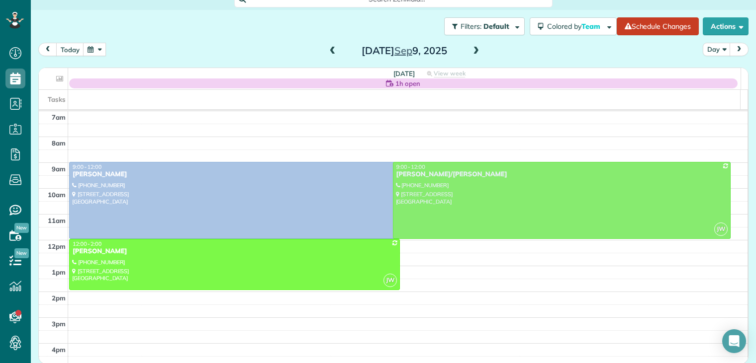
drag, startPoint x: 426, startPoint y: 271, endPoint x: 422, endPoint y: 178, distance: 93.1
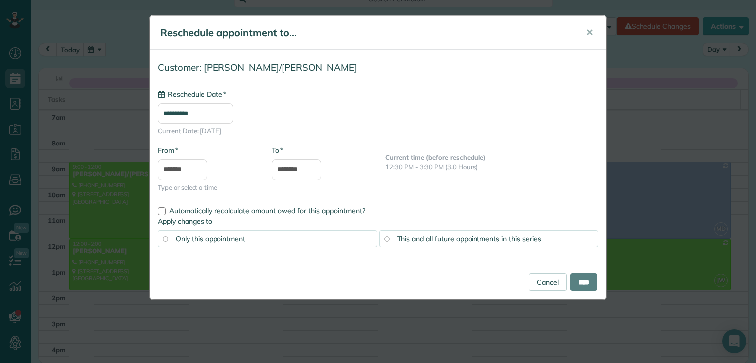
type input "**********"
click at [578, 281] on input "****" at bounding box center [583, 282] width 27 height 18
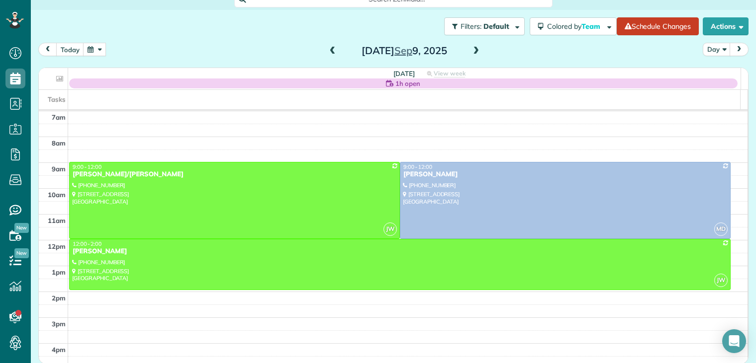
click at [472, 49] on span at bounding box center [475, 51] width 11 height 9
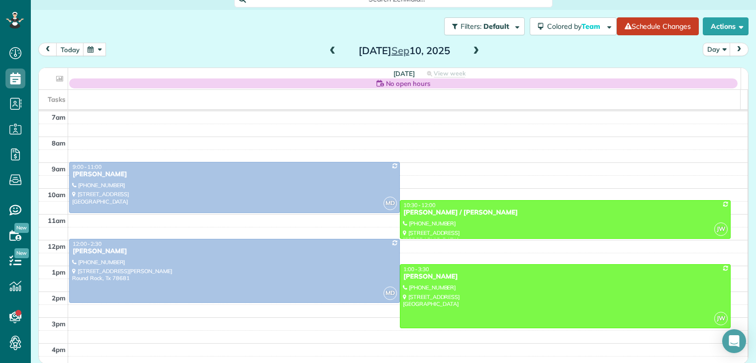
click at [472, 49] on span at bounding box center [475, 51] width 11 height 9
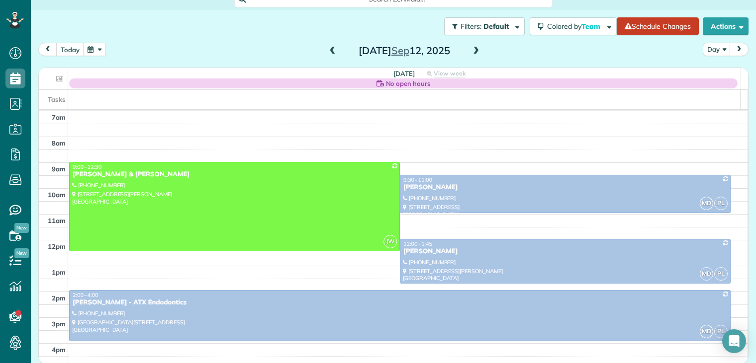
click at [327, 49] on span at bounding box center [332, 51] width 11 height 9
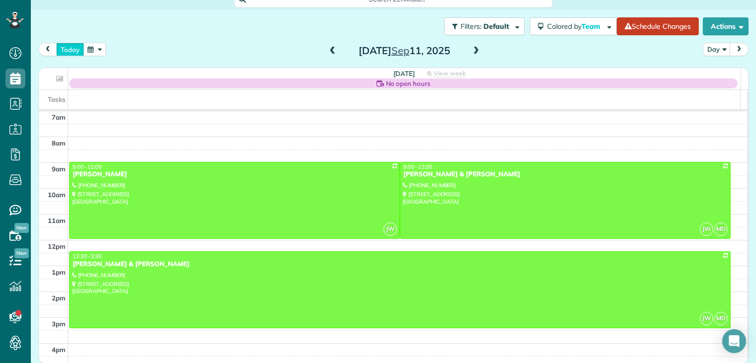
click at [73, 50] on button "today" at bounding box center [70, 49] width 28 height 13
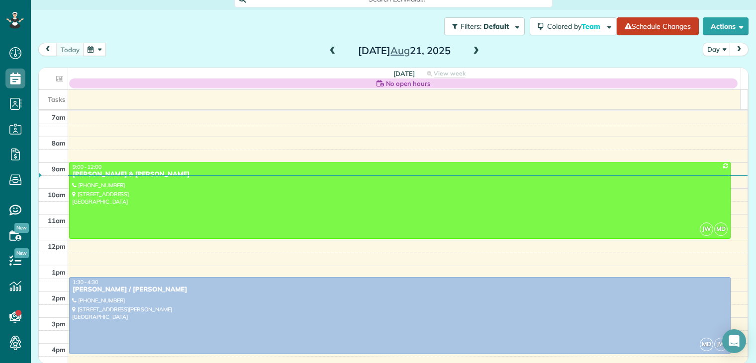
click at [99, 49] on button "button" at bounding box center [94, 49] width 23 height 13
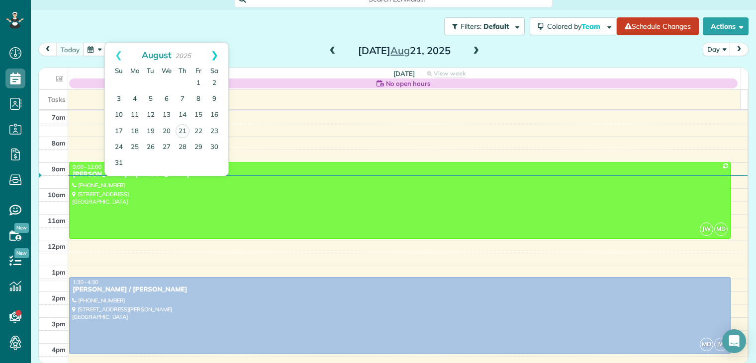
click at [216, 55] on link "Next" at bounding box center [214, 55] width 27 height 25
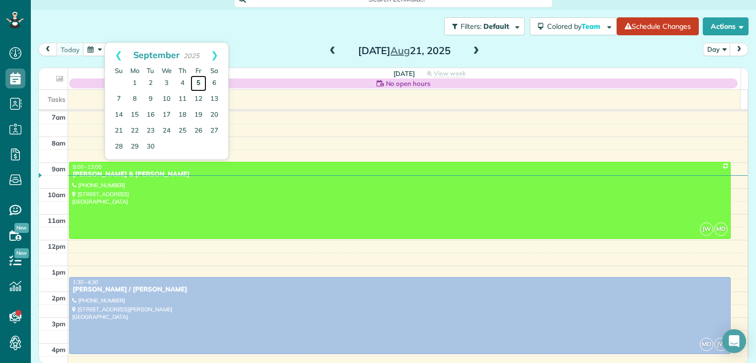
click at [197, 80] on link "5" at bounding box center [198, 84] width 16 height 16
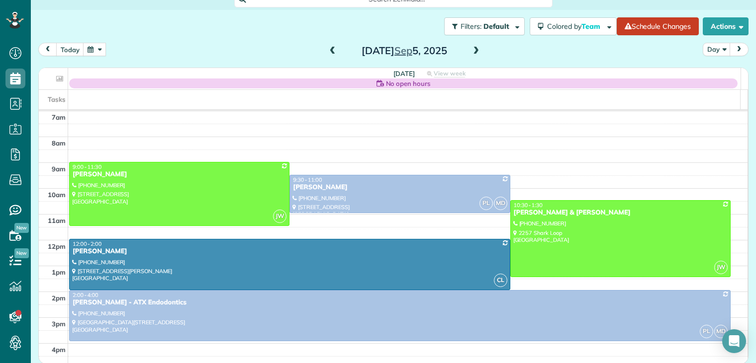
click at [330, 50] on span at bounding box center [332, 51] width 11 height 9
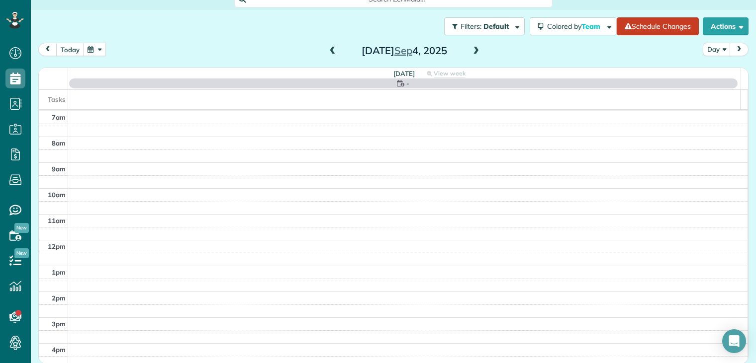
click at [330, 50] on span at bounding box center [332, 51] width 11 height 9
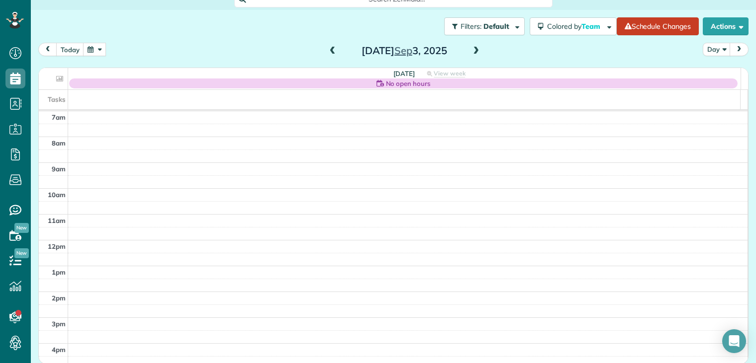
click at [472, 49] on span at bounding box center [475, 51] width 11 height 9
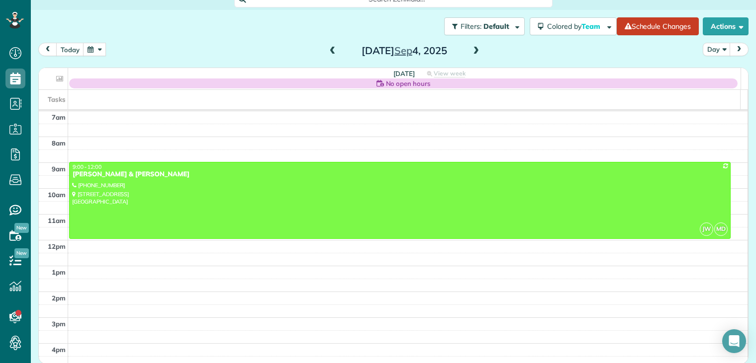
click at [472, 51] on span at bounding box center [475, 51] width 11 height 9
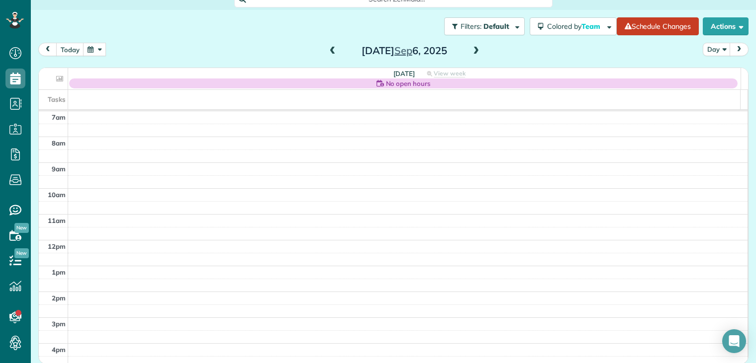
click at [329, 51] on span at bounding box center [332, 51] width 11 height 9
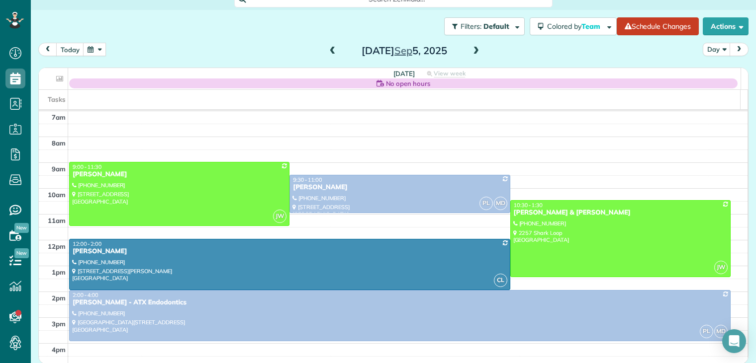
click at [330, 51] on span at bounding box center [332, 51] width 11 height 9
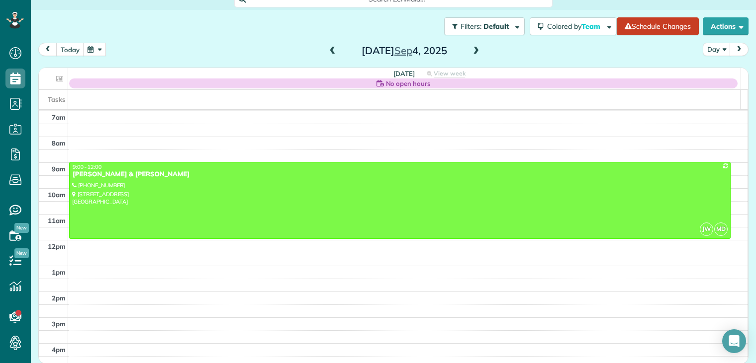
click at [472, 51] on span at bounding box center [475, 51] width 11 height 9
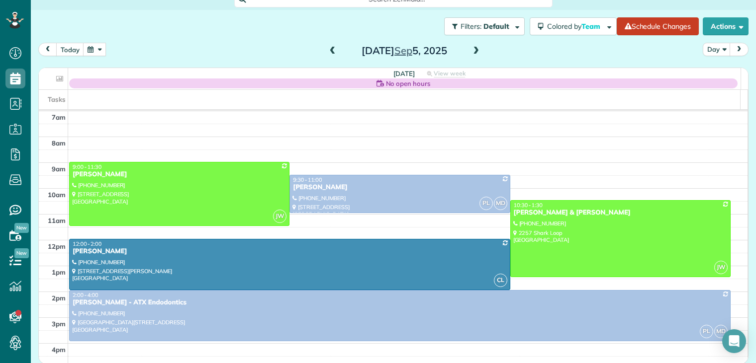
click at [327, 49] on span at bounding box center [332, 51] width 11 height 9
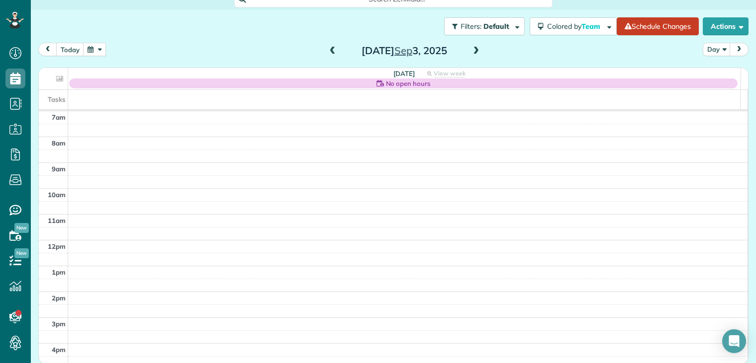
click at [327, 49] on span at bounding box center [332, 51] width 11 height 9
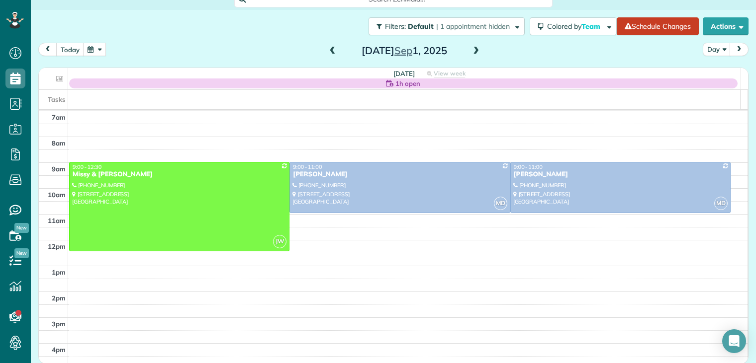
click at [473, 49] on span at bounding box center [475, 51] width 11 height 9
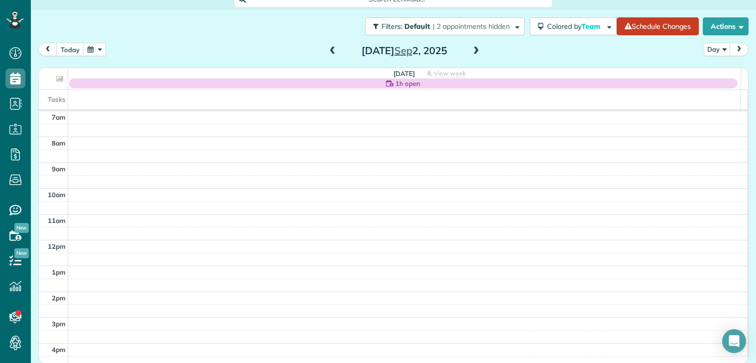
click at [471, 49] on span at bounding box center [475, 51] width 11 height 9
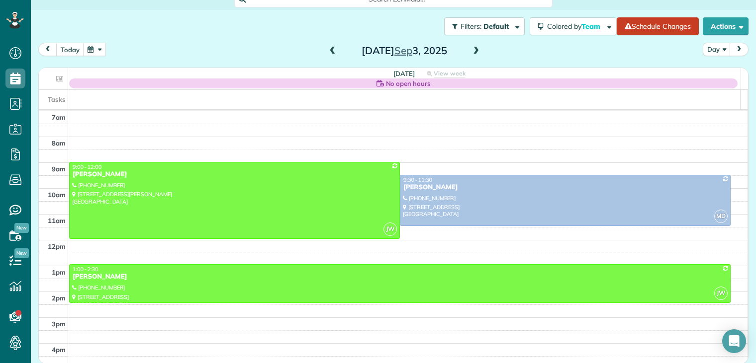
click at [328, 53] on span at bounding box center [332, 51] width 11 height 9
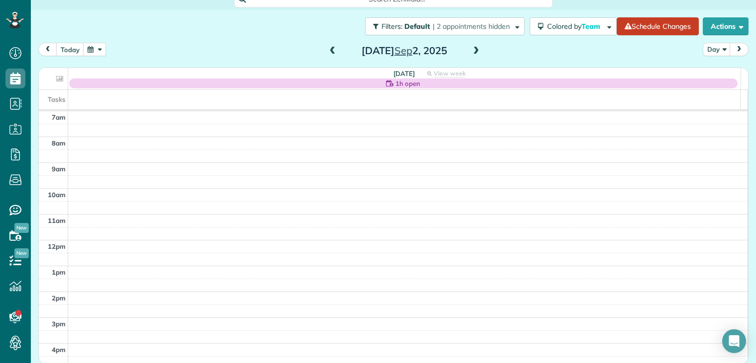
click at [328, 53] on span at bounding box center [332, 51] width 11 height 9
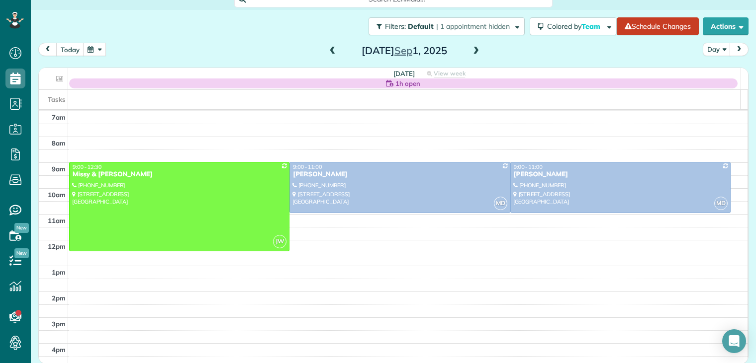
click at [473, 49] on span at bounding box center [475, 51] width 11 height 9
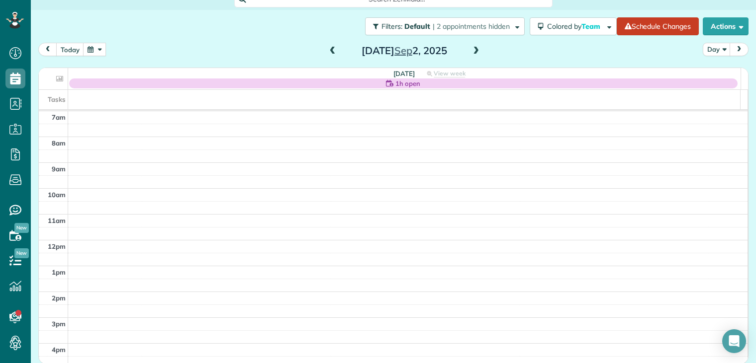
click at [329, 50] on span at bounding box center [332, 51] width 11 height 9
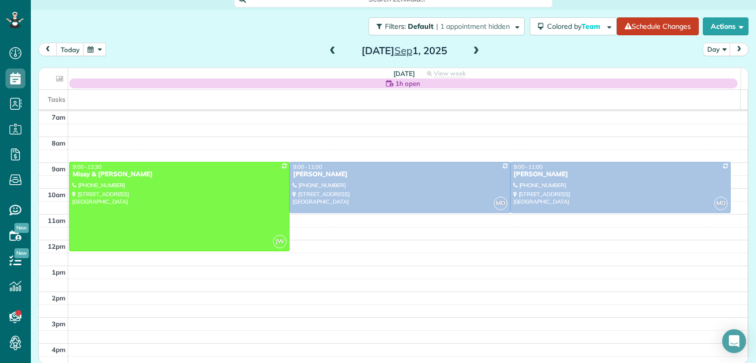
click at [328, 51] on span at bounding box center [332, 51] width 11 height 9
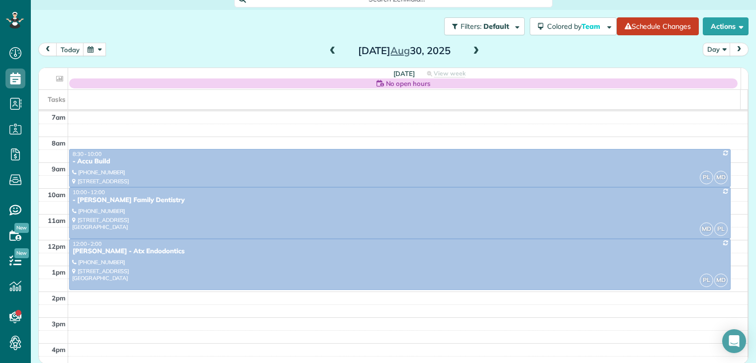
click at [328, 51] on span at bounding box center [332, 51] width 11 height 9
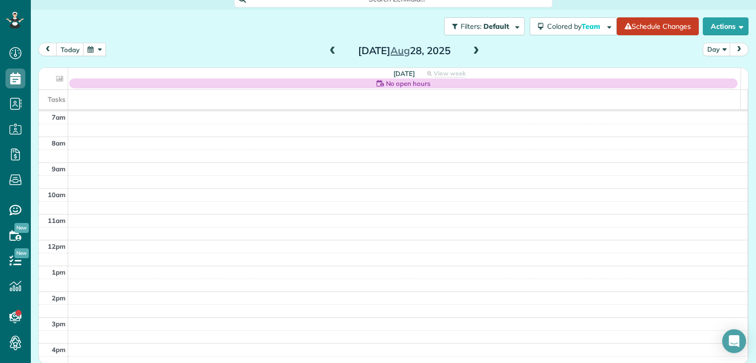
click at [328, 51] on span at bounding box center [332, 51] width 11 height 9
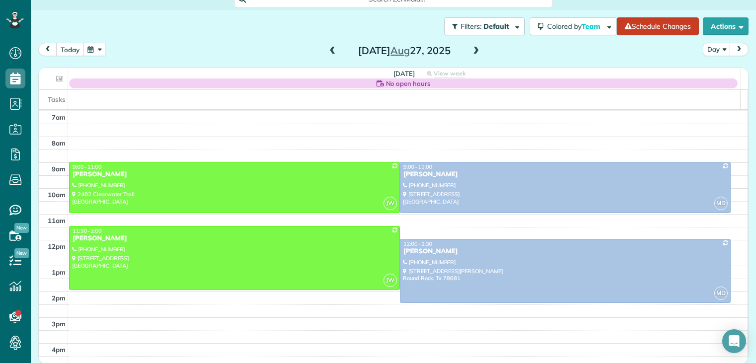
click at [471, 49] on span at bounding box center [475, 51] width 11 height 9
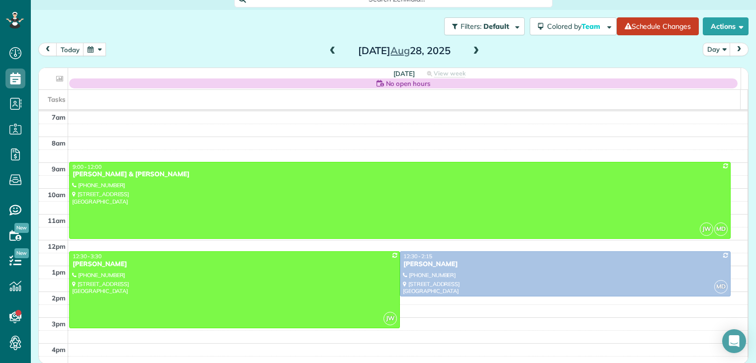
click at [328, 51] on span at bounding box center [332, 51] width 11 height 9
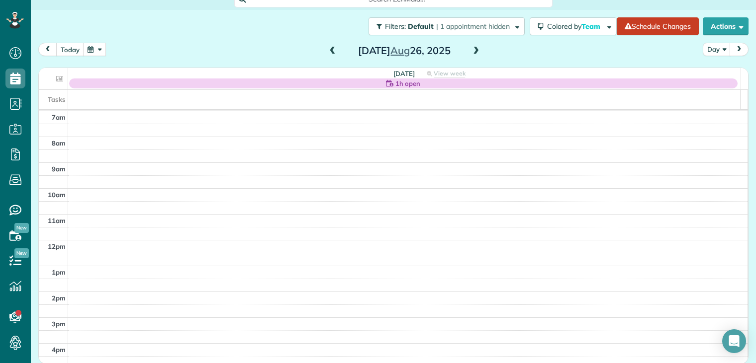
click at [473, 49] on span at bounding box center [475, 51] width 11 height 9
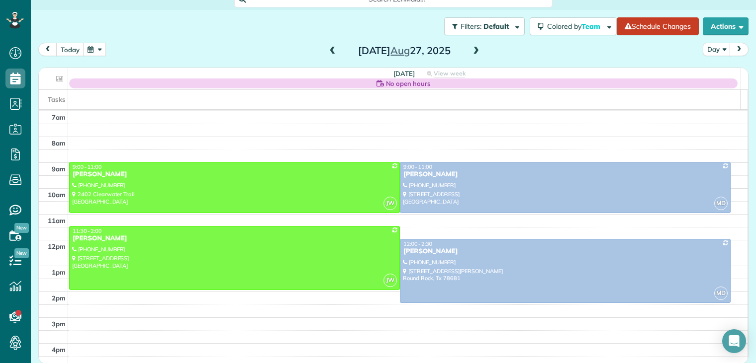
click at [473, 49] on span at bounding box center [475, 51] width 11 height 9
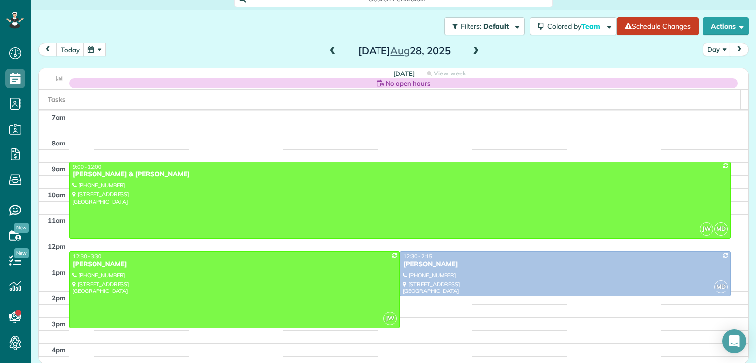
click at [473, 49] on span at bounding box center [475, 51] width 11 height 9
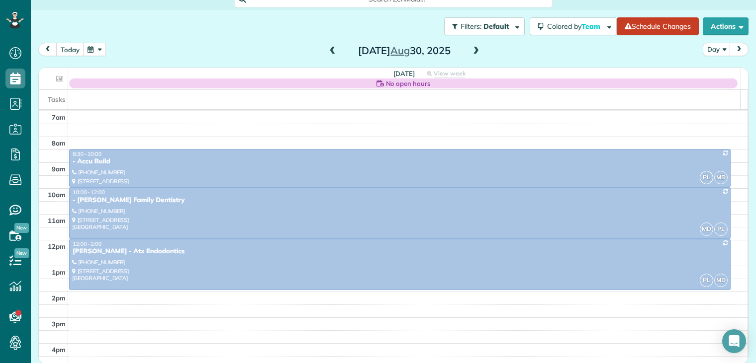
click at [473, 49] on span at bounding box center [475, 51] width 11 height 9
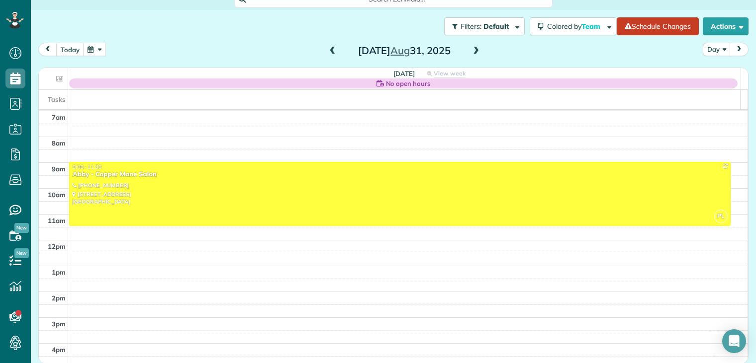
click at [473, 49] on span at bounding box center [475, 51] width 11 height 9
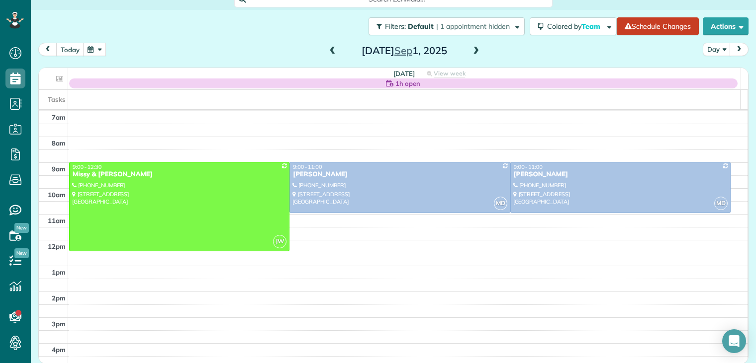
click at [475, 48] on span at bounding box center [475, 51] width 11 height 9
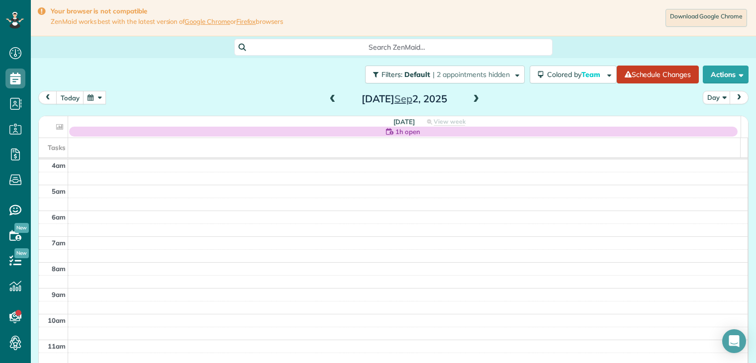
click at [330, 100] on span at bounding box center [332, 99] width 11 height 9
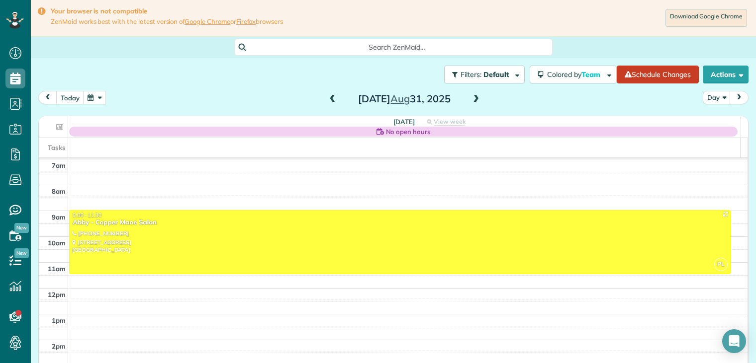
click at [473, 96] on span at bounding box center [475, 99] width 11 height 9
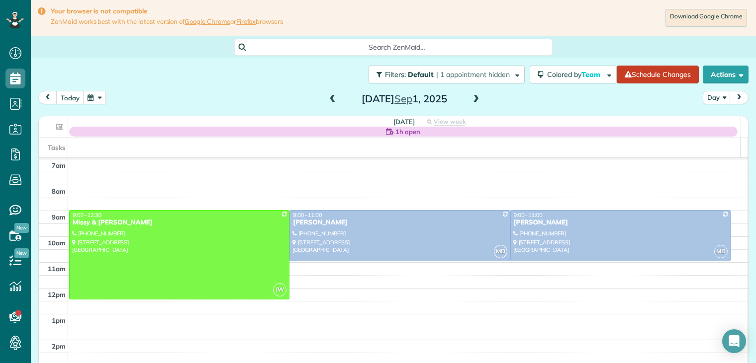
click at [471, 100] on span at bounding box center [475, 99] width 11 height 9
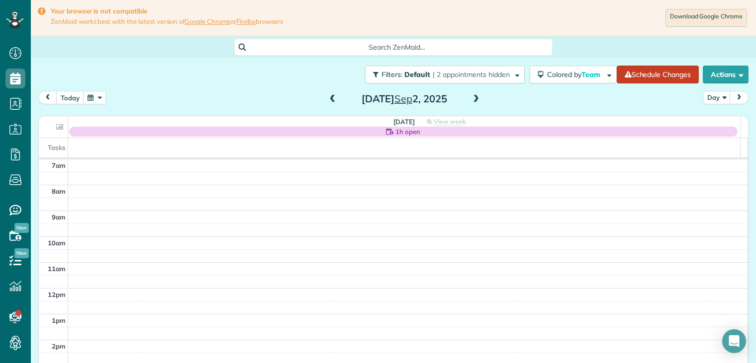
click at [471, 98] on span at bounding box center [475, 99] width 11 height 9
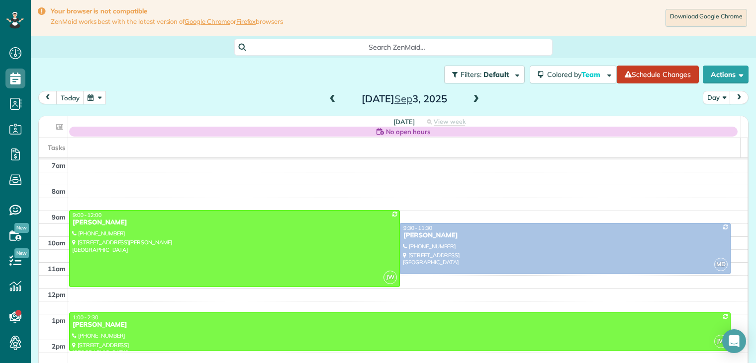
click at [471, 98] on span at bounding box center [475, 99] width 11 height 9
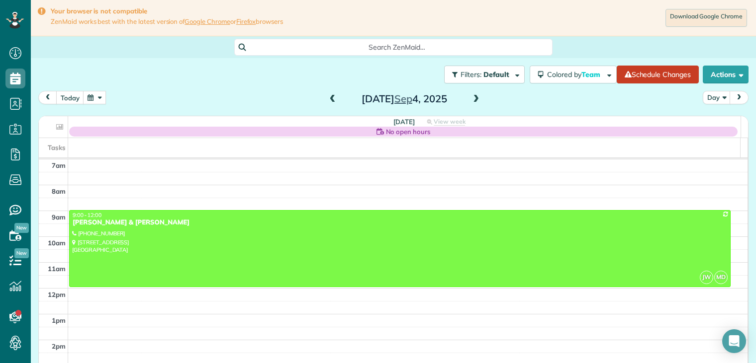
click at [472, 99] on span at bounding box center [475, 99] width 11 height 9
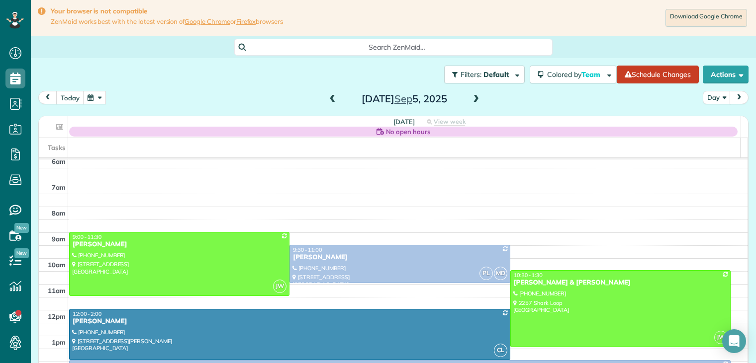
scroll to position [6, 0]
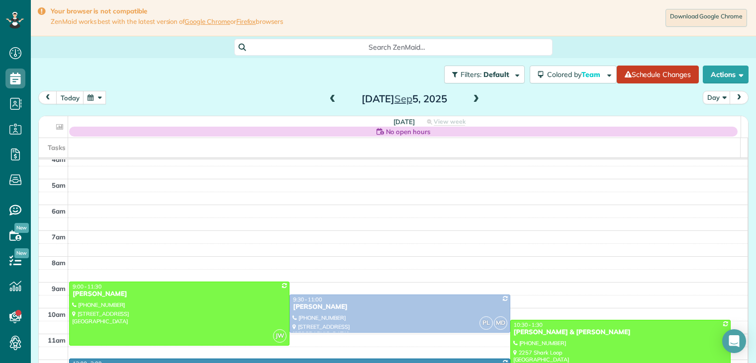
click at [327, 97] on span at bounding box center [332, 99] width 11 height 9
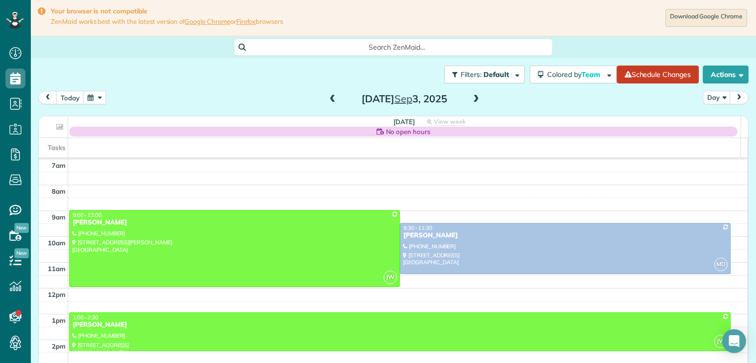
click at [473, 99] on span at bounding box center [475, 99] width 11 height 9
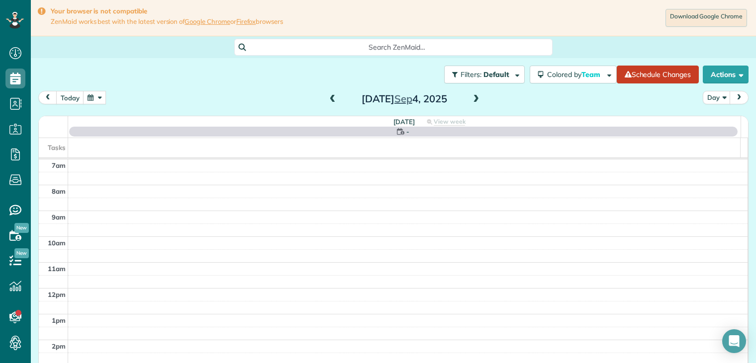
click at [473, 99] on span at bounding box center [475, 99] width 11 height 9
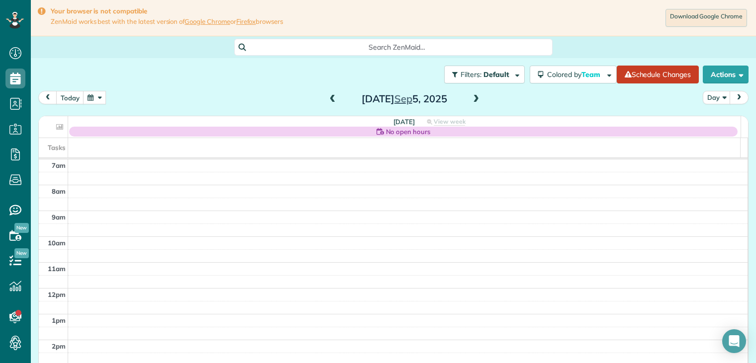
click at [328, 98] on span at bounding box center [332, 99] width 11 height 9
click at [471, 99] on span at bounding box center [475, 99] width 11 height 9
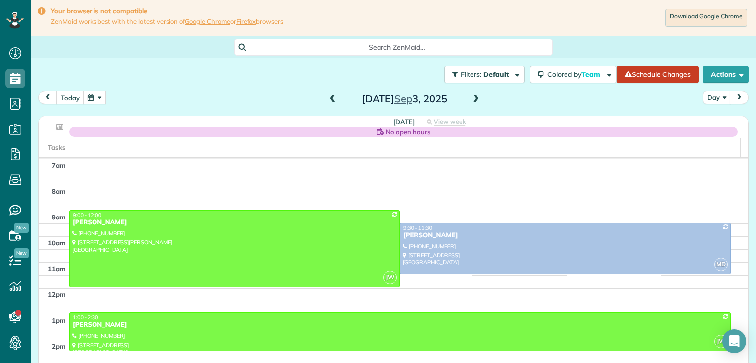
click at [472, 99] on span at bounding box center [475, 99] width 11 height 9
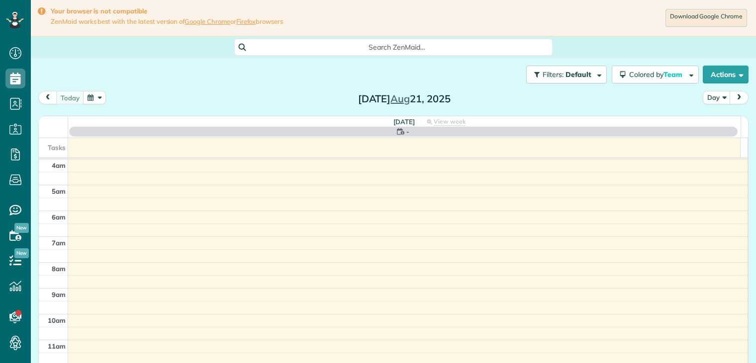
scroll to position [78, 0]
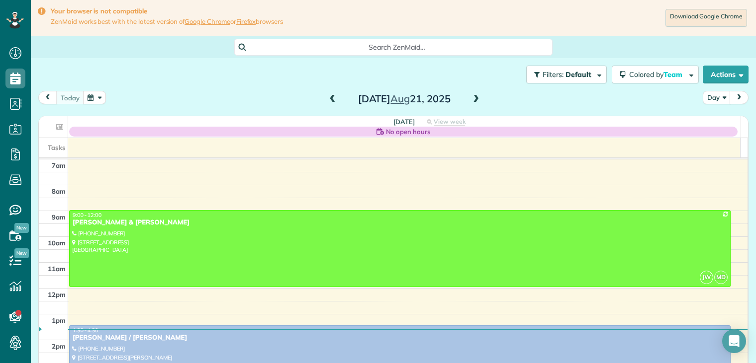
click at [97, 100] on button "button" at bounding box center [94, 97] width 23 height 13
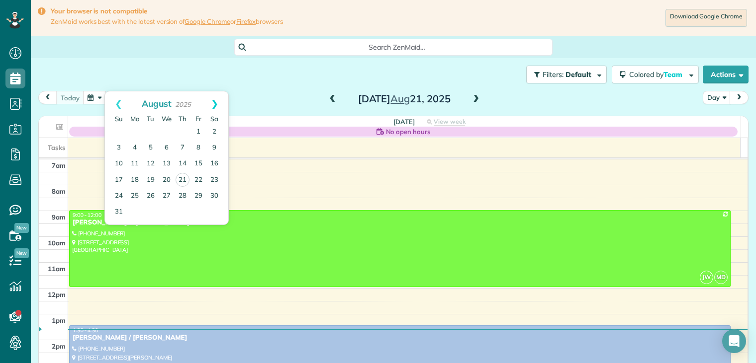
click at [215, 104] on link "Next" at bounding box center [214, 103] width 27 height 25
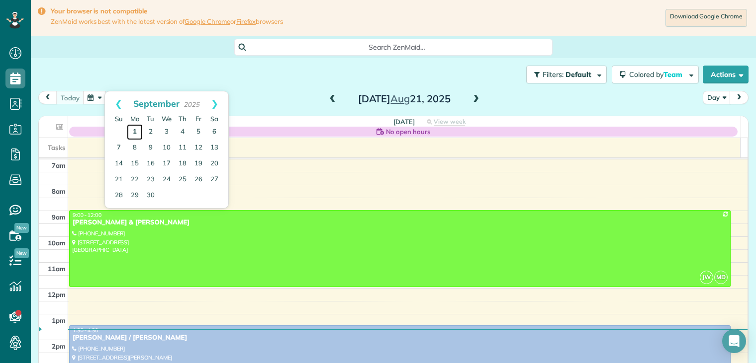
click at [136, 131] on link "1" at bounding box center [135, 132] width 16 height 16
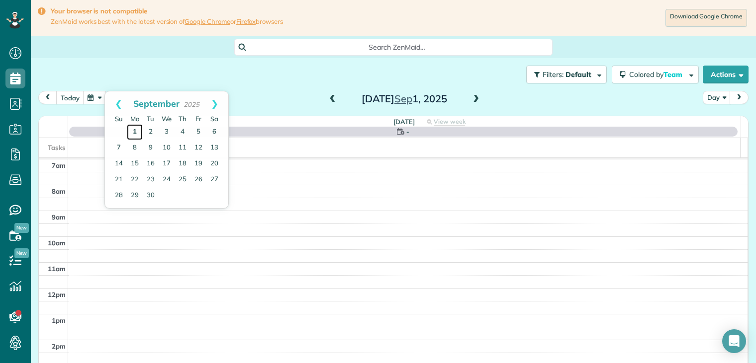
click at [136, 131] on link "1" at bounding box center [135, 132] width 16 height 16
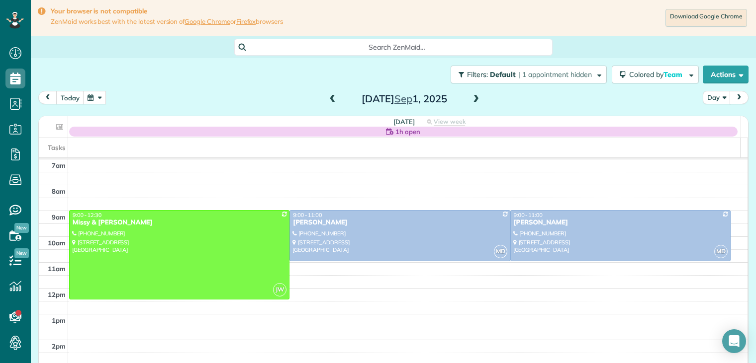
click at [330, 100] on span at bounding box center [332, 99] width 11 height 9
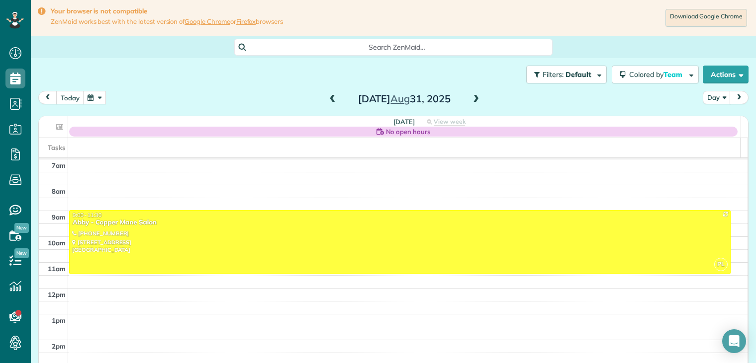
click at [330, 100] on span at bounding box center [332, 99] width 11 height 9
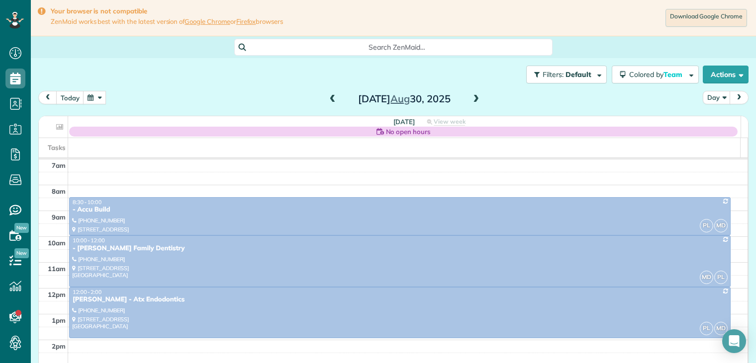
click at [475, 98] on span at bounding box center [475, 99] width 11 height 9
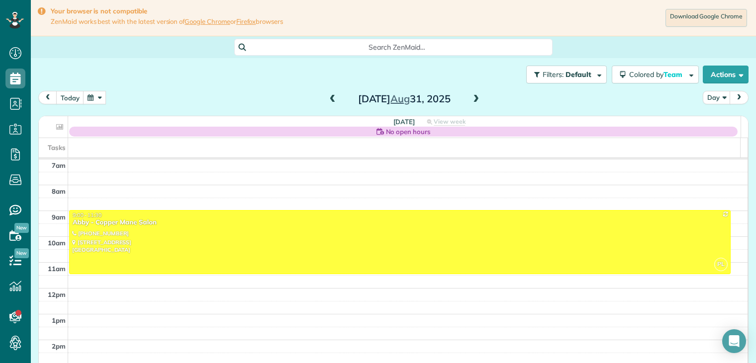
click at [475, 98] on span at bounding box center [475, 99] width 11 height 9
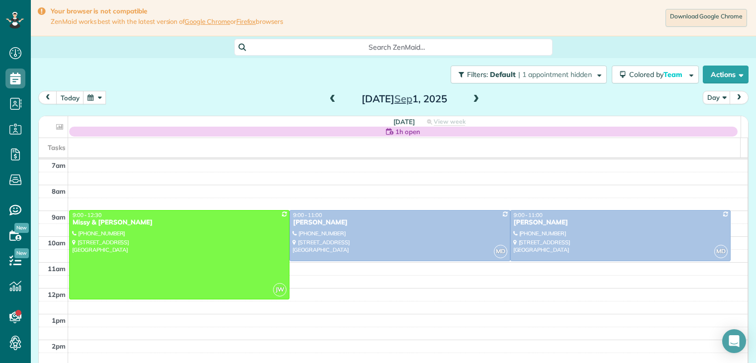
click at [475, 97] on span at bounding box center [475, 99] width 11 height 9
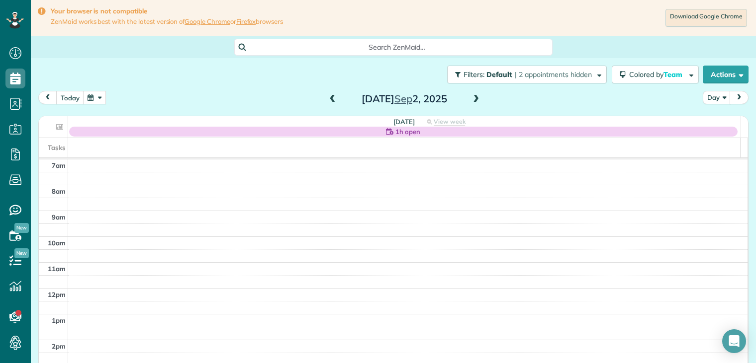
click at [330, 100] on span at bounding box center [332, 99] width 11 height 9
click at [472, 97] on span at bounding box center [475, 99] width 11 height 9
click at [328, 95] on span at bounding box center [332, 99] width 11 height 9
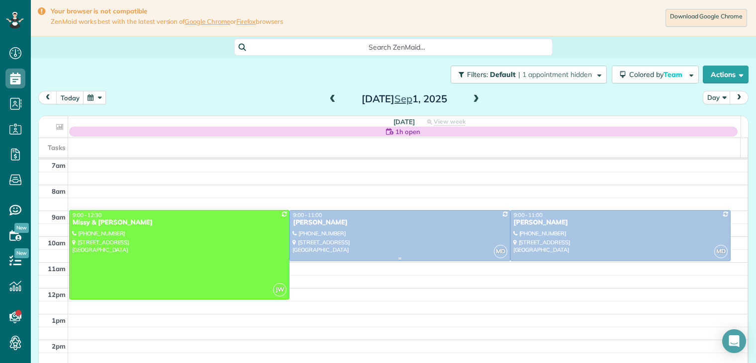
click at [330, 222] on div "[PERSON_NAME]" at bounding box center [399, 223] width 214 height 8
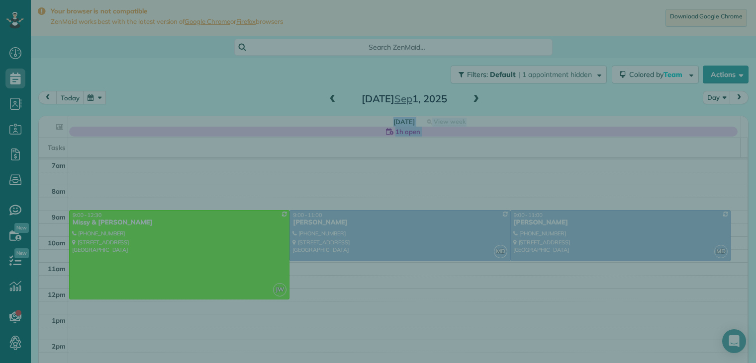
click at [330, 222] on div "Close Cleaners" at bounding box center [378, 181] width 756 height 363
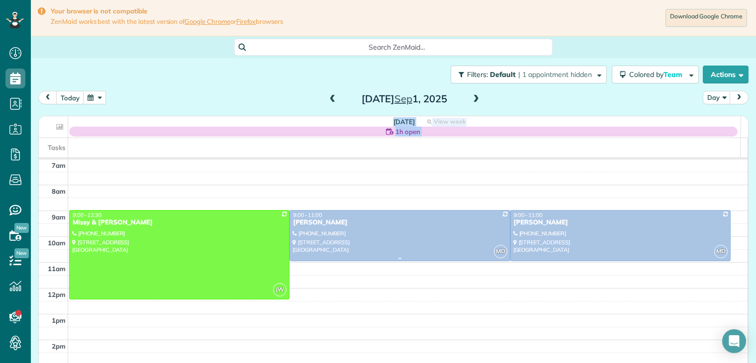
click at [319, 222] on div "[PERSON_NAME]" at bounding box center [399, 223] width 214 height 8
click at [0, 0] on div at bounding box center [0, 0] width 0 height 0
click at [335, 223] on div "[PERSON_NAME]" at bounding box center [399, 223] width 214 height 8
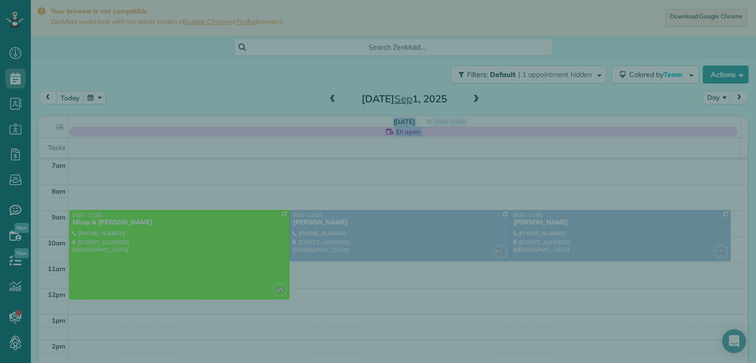
click at [335, 223] on div at bounding box center [378, 181] width 756 height 363
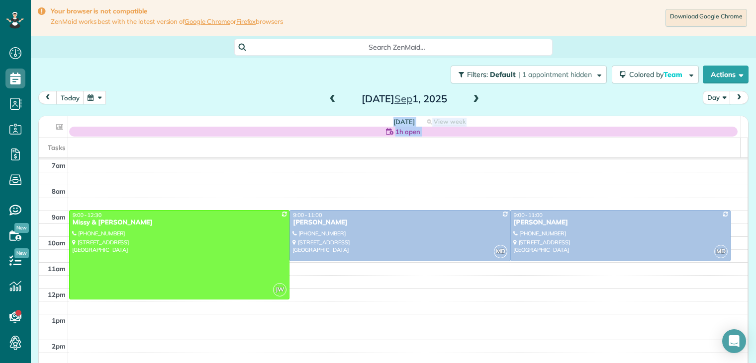
drag, startPoint x: 335, startPoint y: 223, endPoint x: 341, endPoint y: 232, distance: 10.8
click at [341, 232] on div at bounding box center [399, 236] width 219 height 50
click at [0, 0] on div at bounding box center [0, 0] width 0 height 0
drag, startPoint x: 341, startPoint y: 232, endPoint x: 332, endPoint y: 229, distance: 9.3
click at [332, 229] on div at bounding box center [399, 236] width 219 height 50
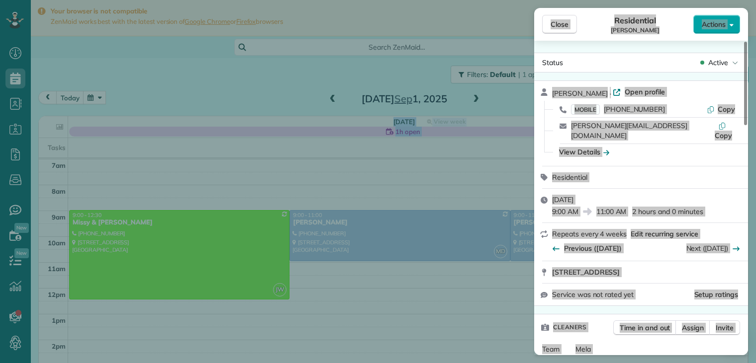
click at [716, 26] on span "Actions" at bounding box center [714, 24] width 24 height 10
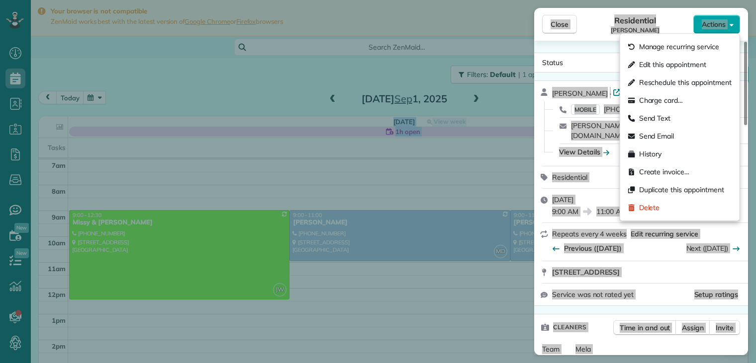
click at [716, 26] on span "Actions" at bounding box center [714, 24] width 24 height 10
click at [712, 23] on span "Actions" at bounding box center [714, 24] width 24 height 10
click at [668, 62] on span "Edit this appointment" at bounding box center [672, 65] width 67 height 10
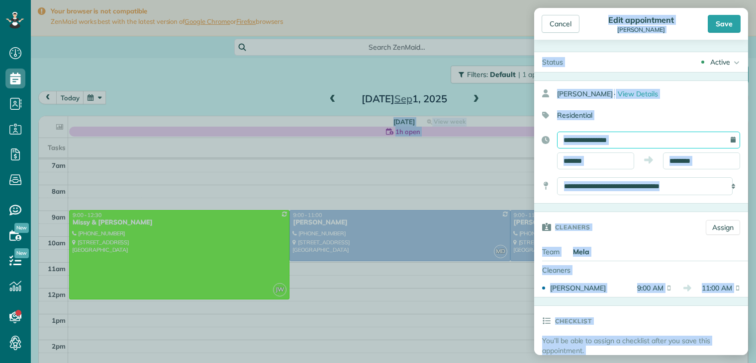
click at [628, 136] on input "**********" at bounding box center [648, 140] width 183 height 17
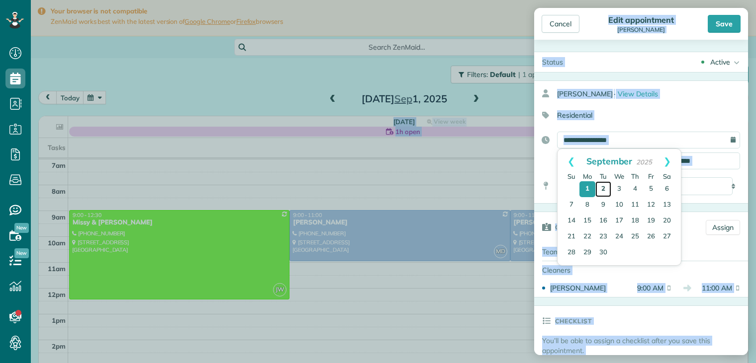
drag, startPoint x: 628, startPoint y: 136, endPoint x: 603, endPoint y: 187, distance: 57.6
click at [603, 187] on link "2" at bounding box center [603, 189] width 16 height 16
type input "**********"
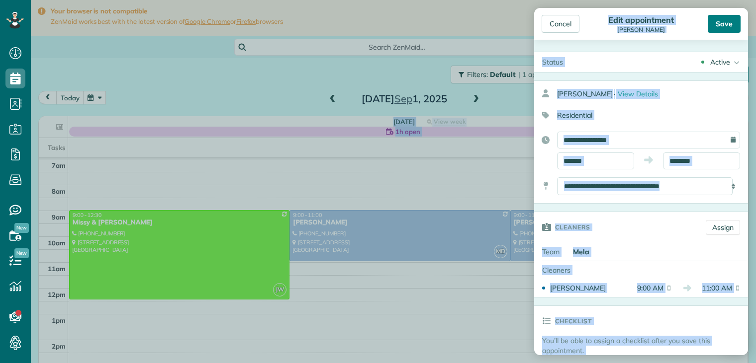
click at [724, 25] on div "Save" at bounding box center [723, 24] width 33 height 18
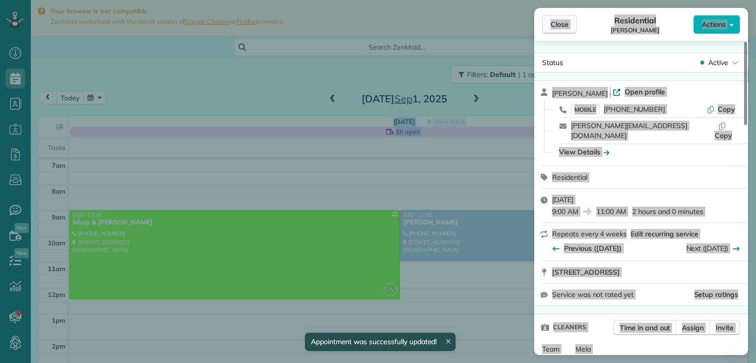
click at [569, 25] on button "Close" at bounding box center [559, 24] width 35 height 19
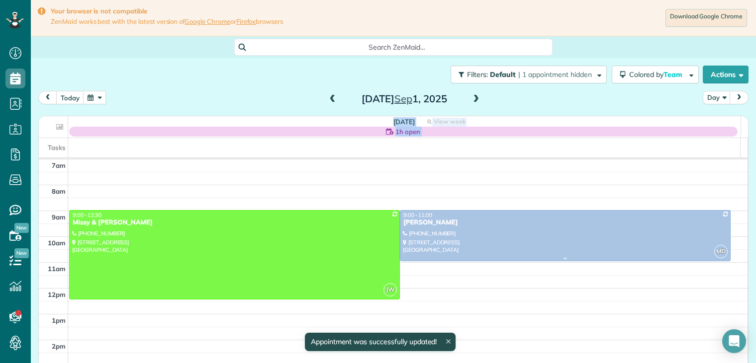
click at [409, 223] on div "[PERSON_NAME]" at bounding box center [565, 223] width 325 height 8
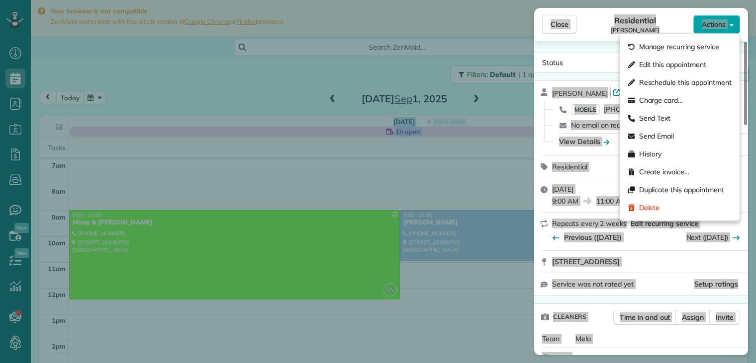
click at [717, 27] on span "Actions" at bounding box center [714, 24] width 24 height 10
click at [676, 63] on span "Edit this appointment" at bounding box center [672, 65] width 67 height 10
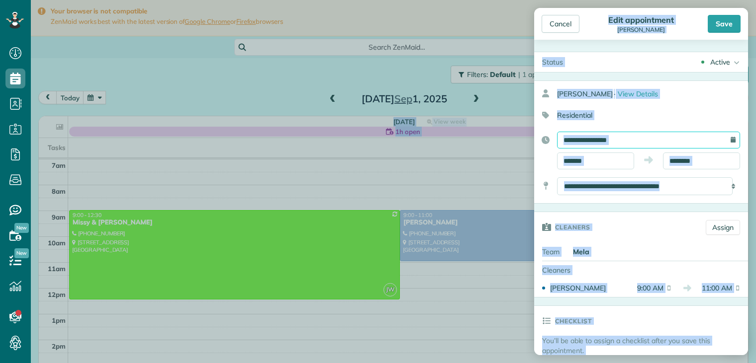
click at [635, 135] on input "**********" at bounding box center [648, 140] width 183 height 17
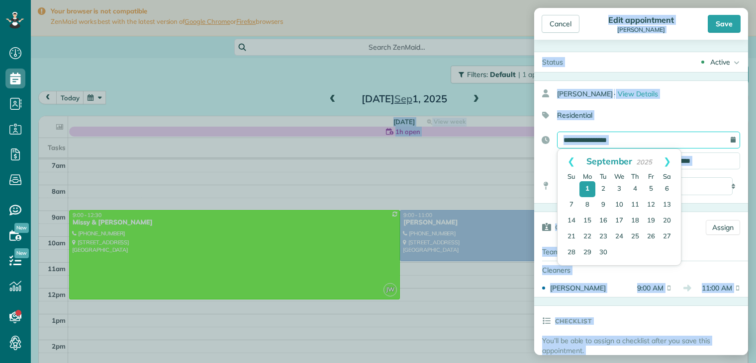
click at [635, 135] on input "**********" at bounding box center [648, 140] width 183 height 17
drag, startPoint x: 635, startPoint y: 135, endPoint x: 631, endPoint y: 149, distance: 14.6
click at [631, 149] on body "Dashboard Scheduling Calendar View List View Dispatch View - Weekly scheduling …" at bounding box center [378, 181] width 756 height 363
click at [601, 191] on link "2" at bounding box center [603, 189] width 16 height 16
type input "**********"
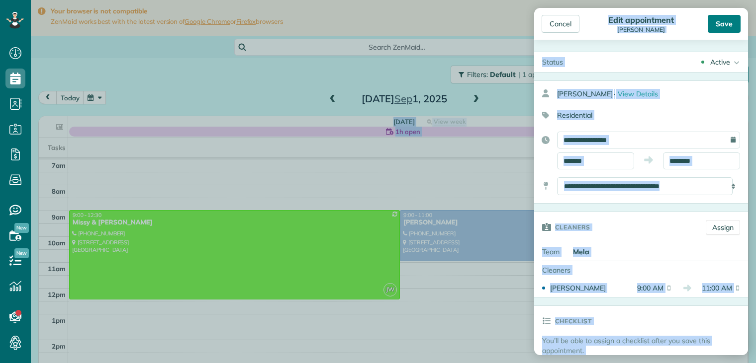
click at [722, 22] on div "Save" at bounding box center [723, 24] width 33 height 18
click at [722, 22] on body "Dashboard Scheduling Calendar View List View Dispatch View - Weekly scheduling …" at bounding box center [378, 181] width 756 height 363
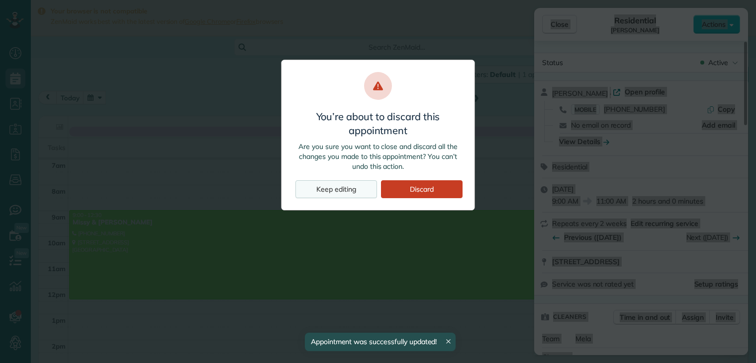
click at [350, 188] on div "Keep editing" at bounding box center [336, 189] width 82 height 18
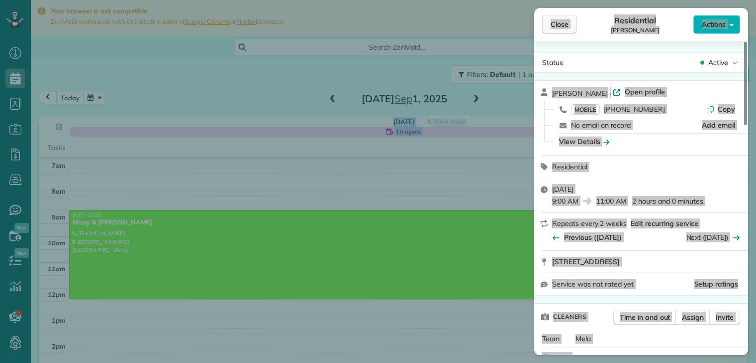
click at [567, 23] on span "Close" at bounding box center [559, 24] width 18 height 10
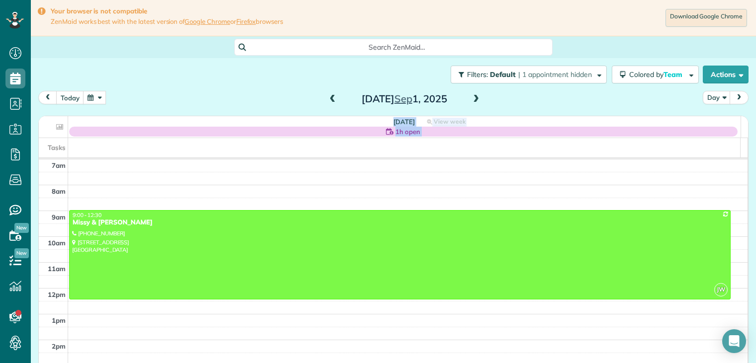
click at [475, 98] on span at bounding box center [475, 99] width 11 height 9
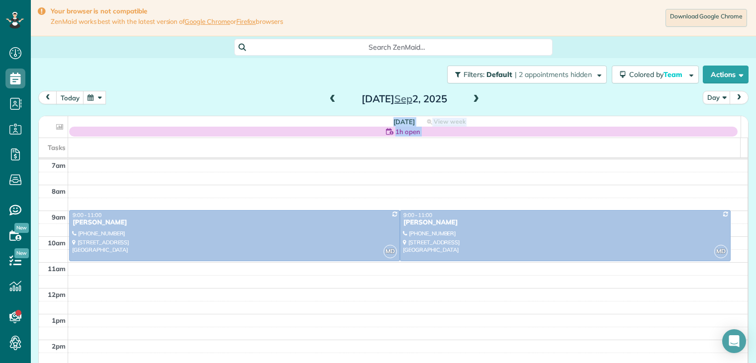
click at [327, 98] on span at bounding box center [332, 99] width 11 height 9
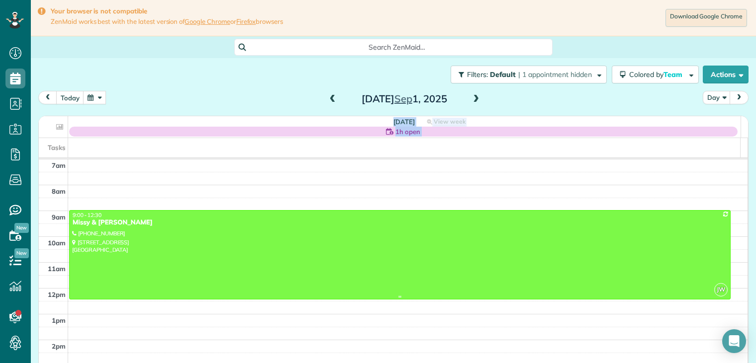
click at [91, 222] on div "Missy & [PERSON_NAME]" at bounding box center [399, 223] width 655 height 8
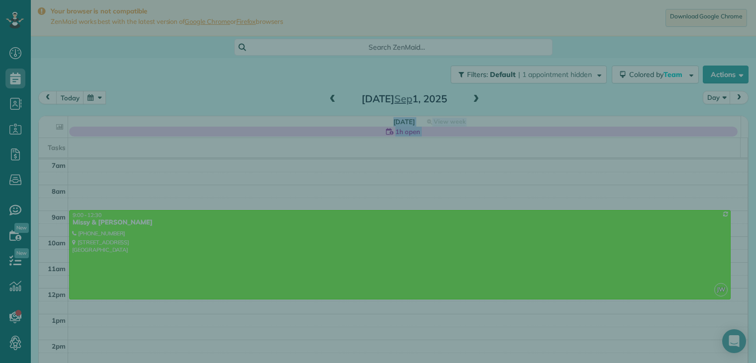
click at [91, 222] on div "Close Cleaners" at bounding box center [378, 181] width 756 height 363
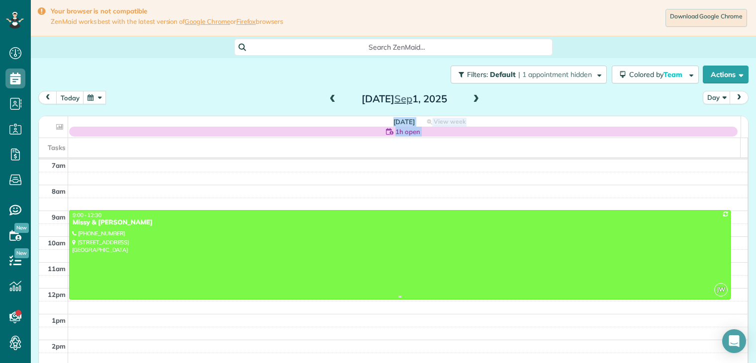
click at [117, 234] on div at bounding box center [400, 255] width 660 height 89
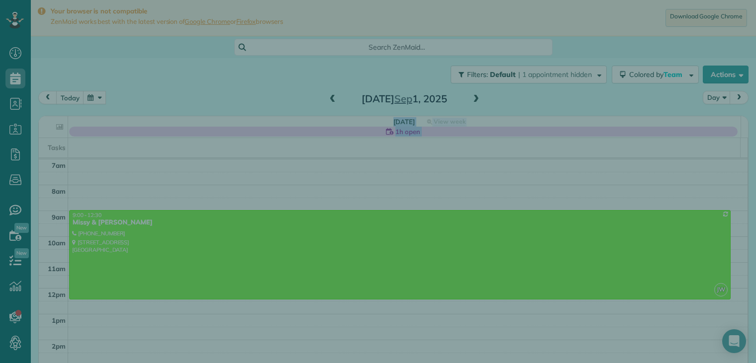
click at [117, 234] on div "Close Residential Missy & [PERSON_NAME] Actions Status Active Missy & [PERSON_N…" at bounding box center [378, 181] width 756 height 363
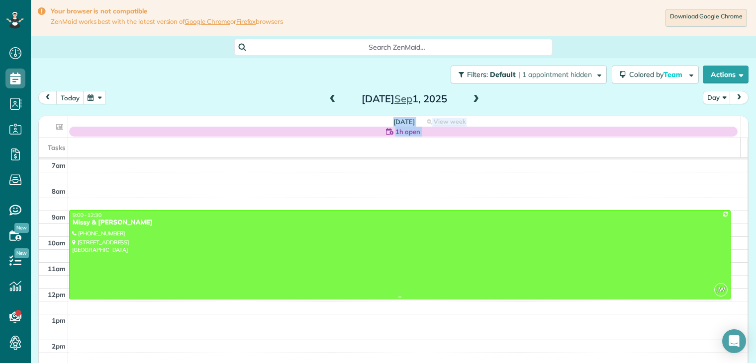
click at [117, 234] on div at bounding box center [400, 255] width 660 height 89
click at [0, 0] on div at bounding box center [0, 0] width 0 height 0
click at [117, 231] on div at bounding box center [400, 255] width 660 height 89
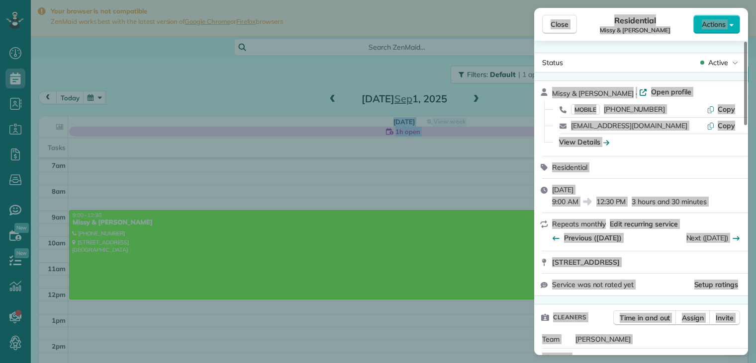
drag, startPoint x: 117, startPoint y: 231, endPoint x: 249, endPoint y: 220, distance: 131.7
click at [202, 221] on div "Close Residential Missy & [PERSON_NAME] Actions Status Active Missy & [PERSON_N…" at bounding box center [378, 181] width 756 height 363
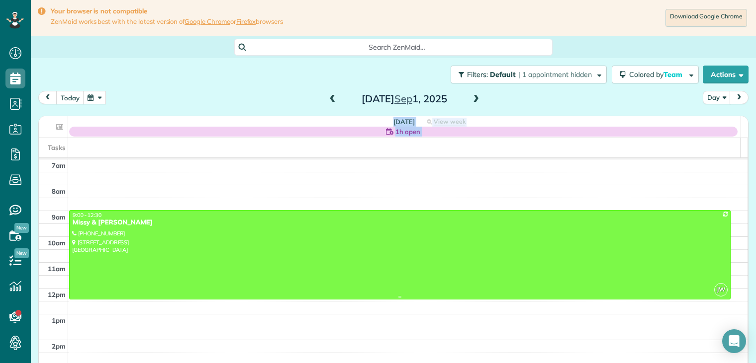
drag, startPoint x: 579, startPoint y: 122, endPoint x: 119, endPoint y: 231, distance: 472.0
click at [119, 231] on table "[DATE] 1h open View week $182.91 3.5 Man Hours 1 Appointments 0% Paid All Assig…" at bounding box center [393, 264] width 709 height 297
click at [119, 231] on div at bounding box center [400, 255] width 660 height 89
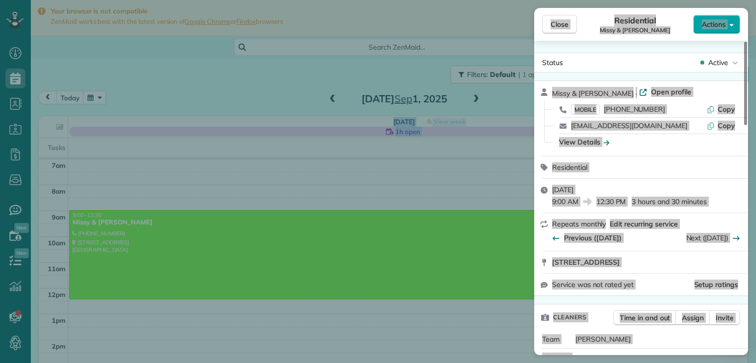
click at [704, 20] on span "Actions" at bounding box center [714, 24] width 24 height 10
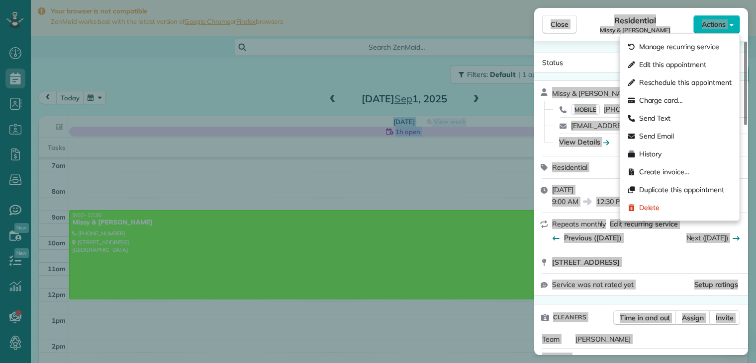
click at [669, 65] on span "Edit this appointment" at bounding box center [672, 65] width 67 height 10
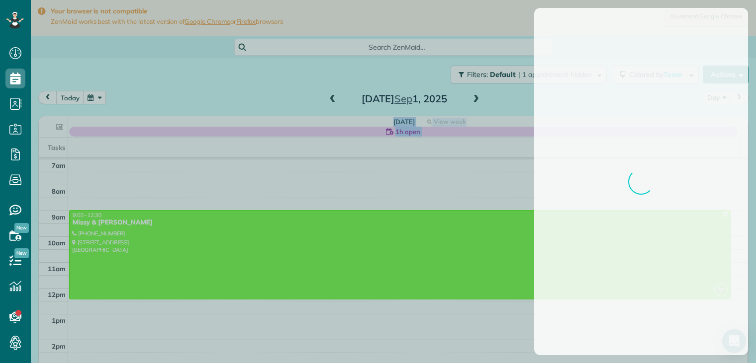
click at [669, 65] on div at bounding box center [378, 181] width 756 height 363
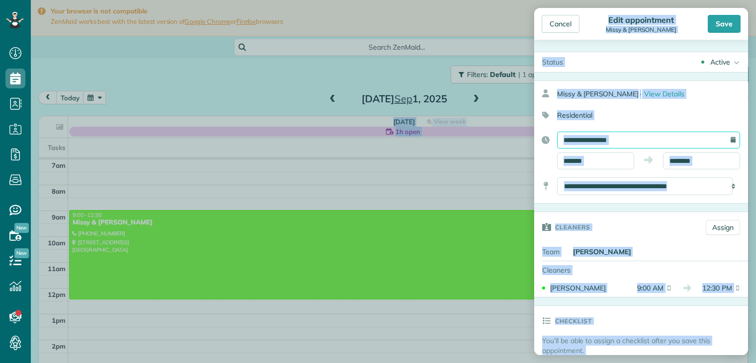
click at [635, 135] on input "**********" at bounding box center [648, 140] width 183 height 17
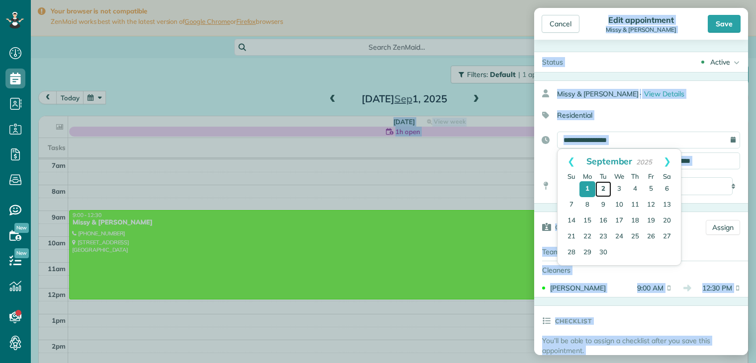
drag, startPoint x: 635, startPoint y: 135, endPoint x: 603, endPoint y: 187, distance: 61.6
click at [603, 187] on link "2" at bounding box center [603, 189] width 16 height 16
type input "**********"
click at [603, 187] on link "2" at bounding box center [603, 189] width 16 height 16
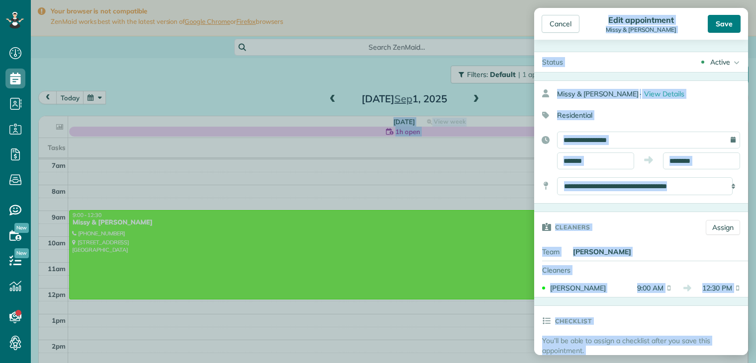
click at [721, 27] on div "Save" at bounding box center [723, 24] width 33 height 18
click at [721, 27] on body "Dashboard Scheduling Calendar View List View Dispatch View - Weekly scheduling …" at bounding box center [378, 181] width 756 height 363
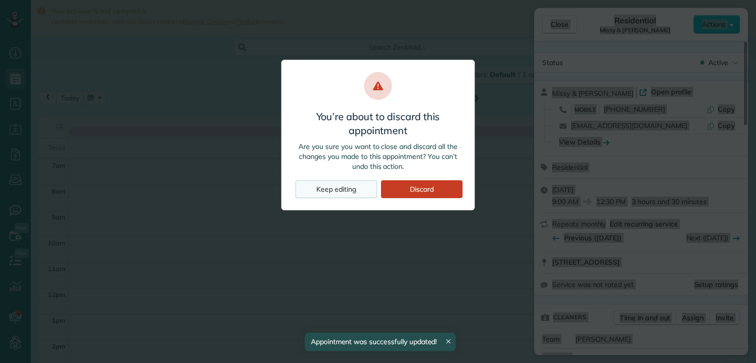
click at [357, 189] on div "Keep editing" at bounding box center [336, 189] width 82 height 18
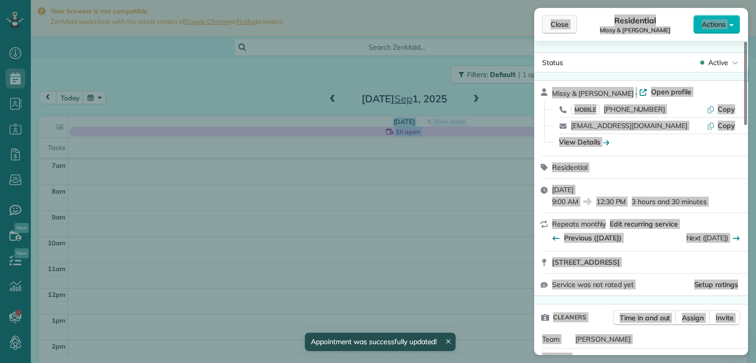
click at [555, 24] on span "Close" at bounding box center [559, 24] width 18 height 10
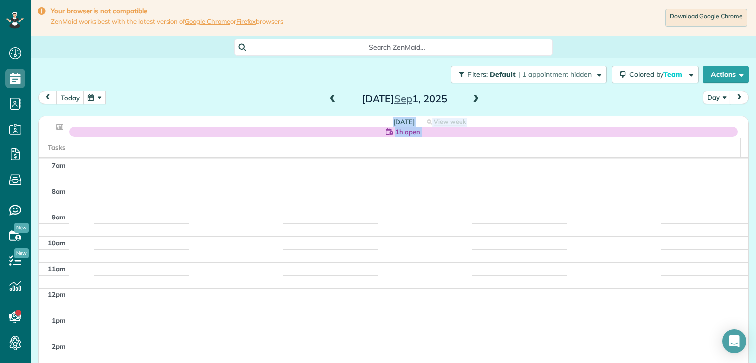
click at [472, 99] on span at bounding box center [475, 99] width 11 height 9
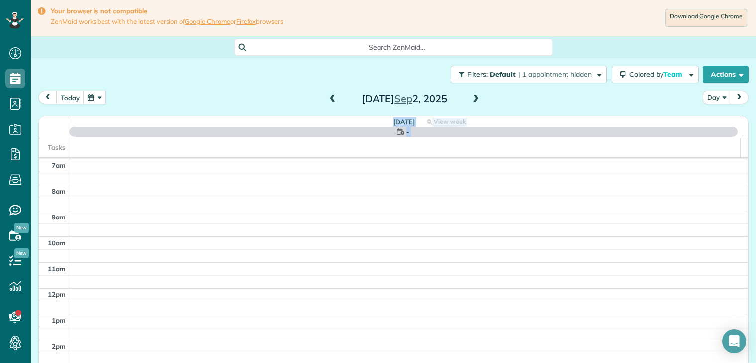
click at [472, 99] on span at bounding box center [475, 99] width 11 height 9
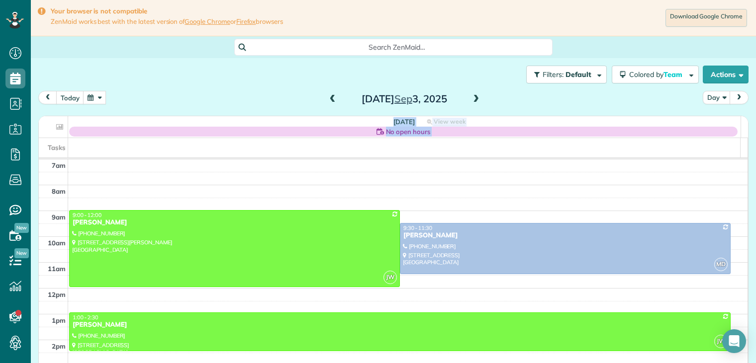
click at [330, 97] on span at bounding box center [332, 99] width 11 height 9
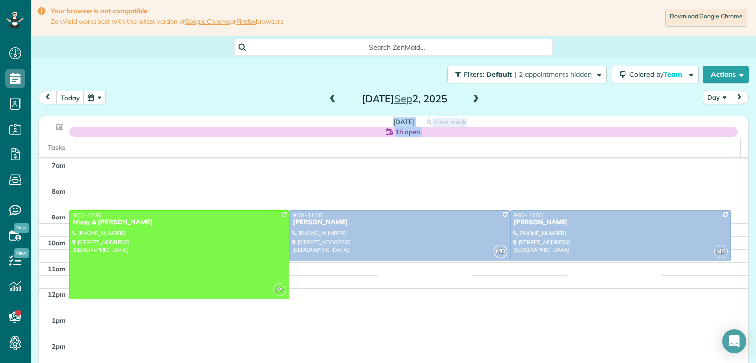
click at [472, 98] on span at bounding box center [475, 99] width 11 height 9
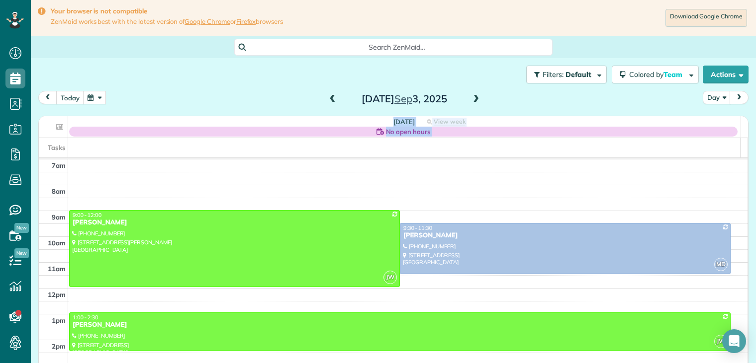
click at [472, 98] on span at bounding box center [475, 99] width 11 height 9
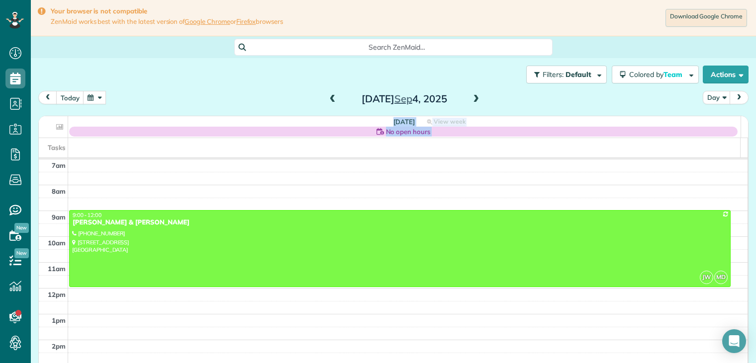
click at [472, 98] on span at bounding box center [475, 99] width 11 height 9
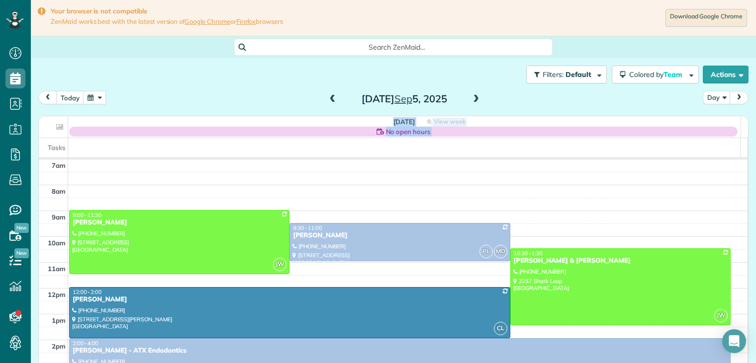
click at [329, 99] on span at bounding box center [332, 99] width 11 height 9
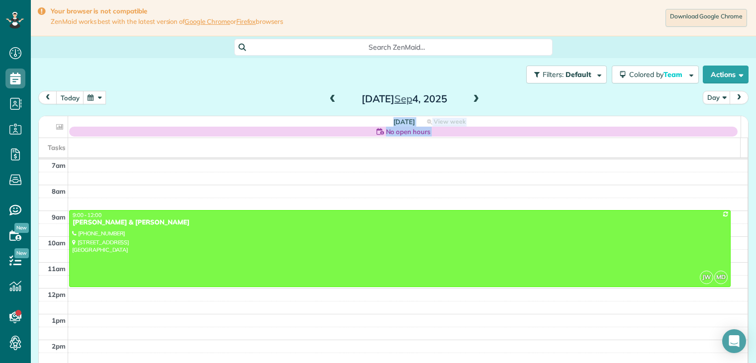
click at [476, 99] on span at bounding box center [475, 99] width 11 height 9
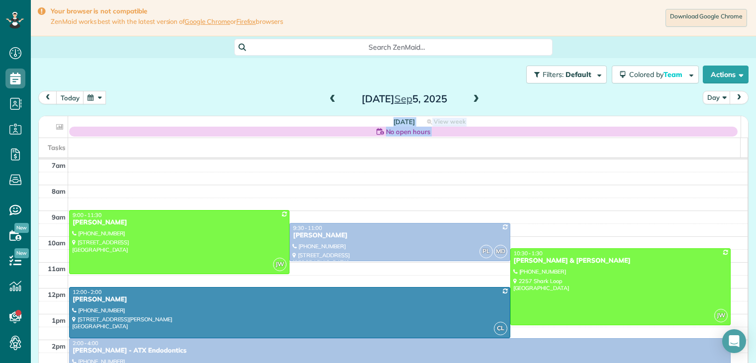
click at [474, 99] on span at bounding box center [475, 99] width 11 height 9
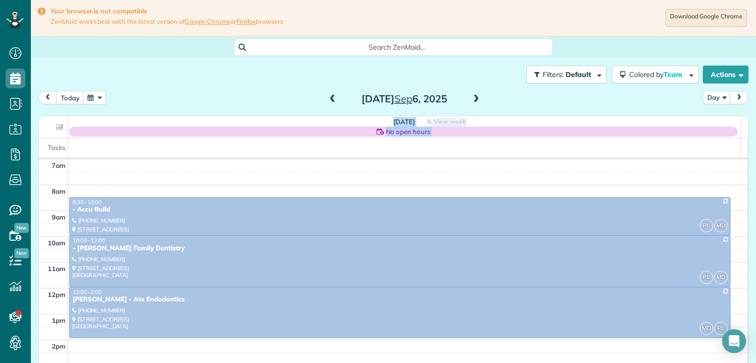
click at [474, 99] on span at bounding box center [475, 99] width 11 height 9
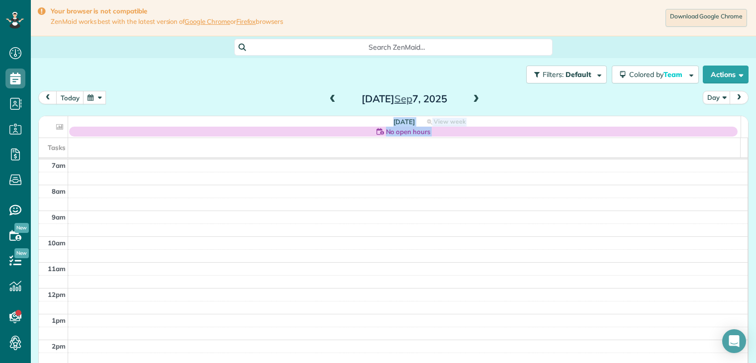
click at [474, 99] on span at bounding box center [475, 99] width 11 height 9
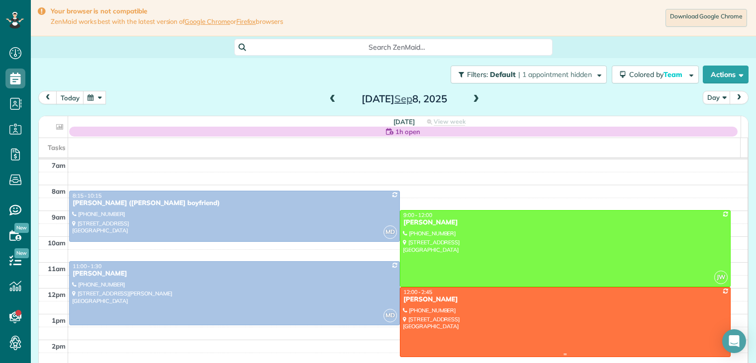
click at [434, 302] on div "[PERSON_NAME]" at bounding box center [565, 300] width 325 height 8
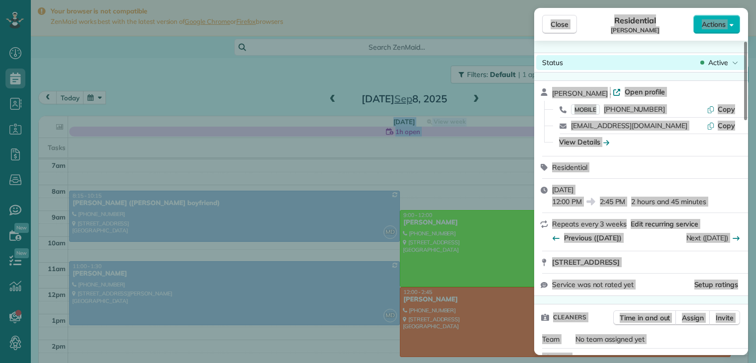
click at [714, 61] on span "Active" at bounding box center [718, 63] width 20 height 10
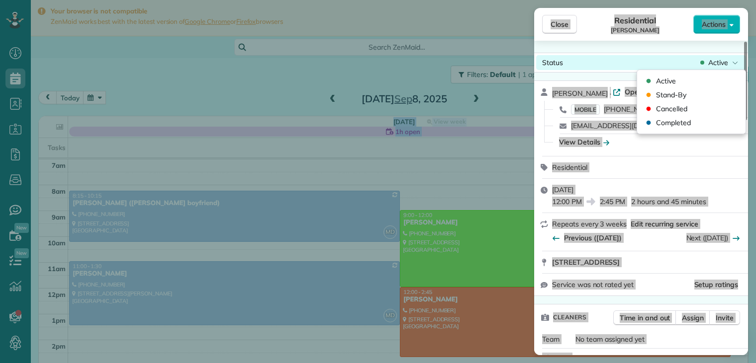
click at [714, 61] on span "Active" at bounding box center [718, 63] width 20 height 10
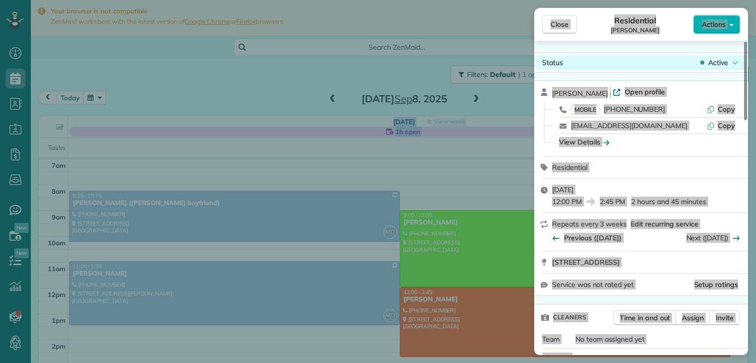
click at [718, 61] on span "Active" at bounding box center [718, 63] width 20 height 10
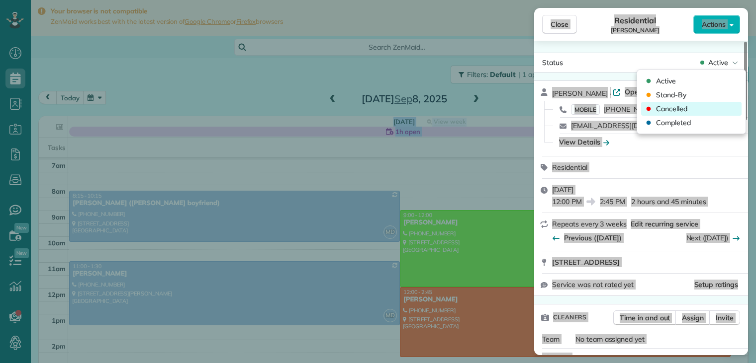
click at [686, 107] on span "Cancelled" at bounding box center [671, 109] width 31 height 10
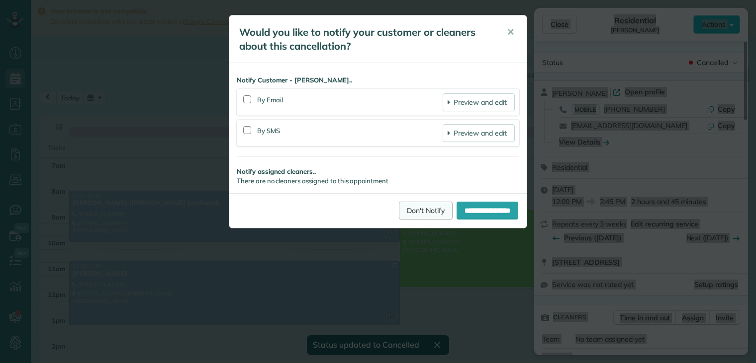
click at [432, 210] on link "Don't Notify" at bounding box center [426, 211] width 54 height 18
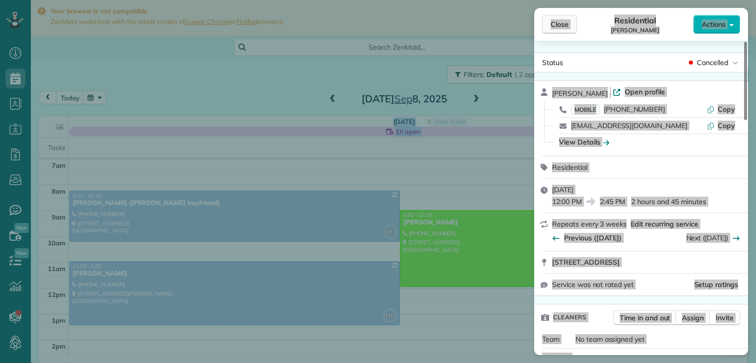
click at [559, 25] on span "Close" at bounding box center [559, 24] width 18 height 10
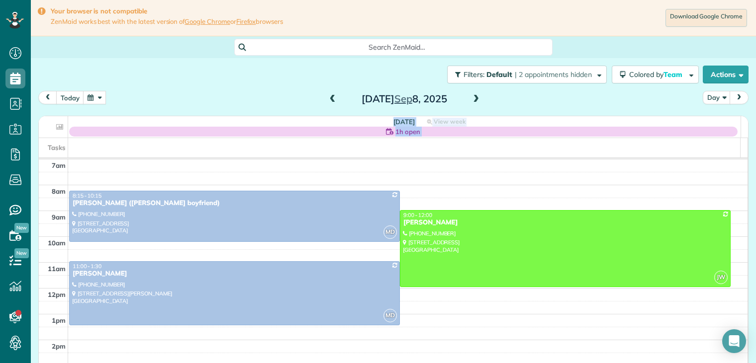
click at [474, 99] on span at bounding box center [475, 99] width 11 height 9
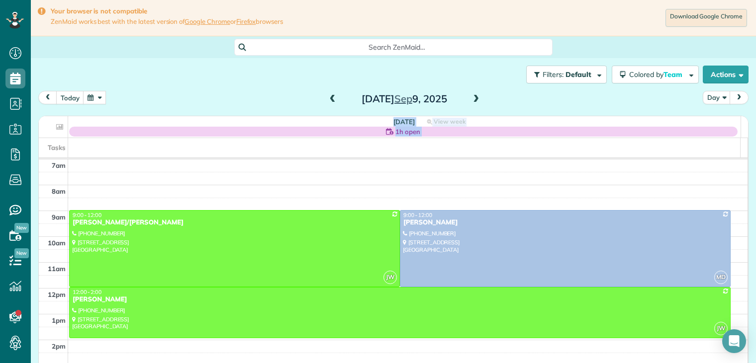
click at [475, 99] on span at bounding box center [475, 99] width 11 height 9
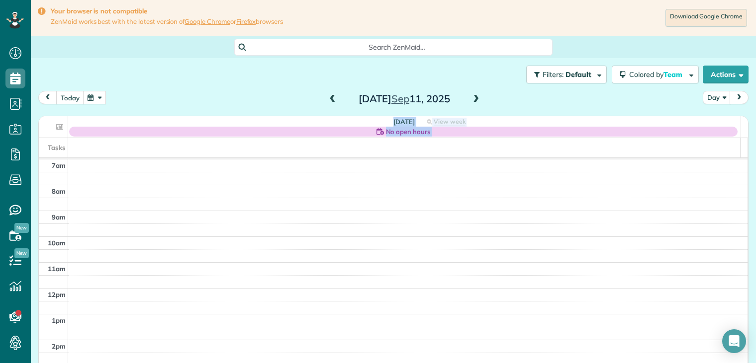
click at [328, 99] on span at bounding box center [332, 99] width 11 height 9
click at [70, 98] on button "today" at bounding box center [70, 97] width 28 height 13
